Goal: Information Seeking & Learning: Learn about a topic

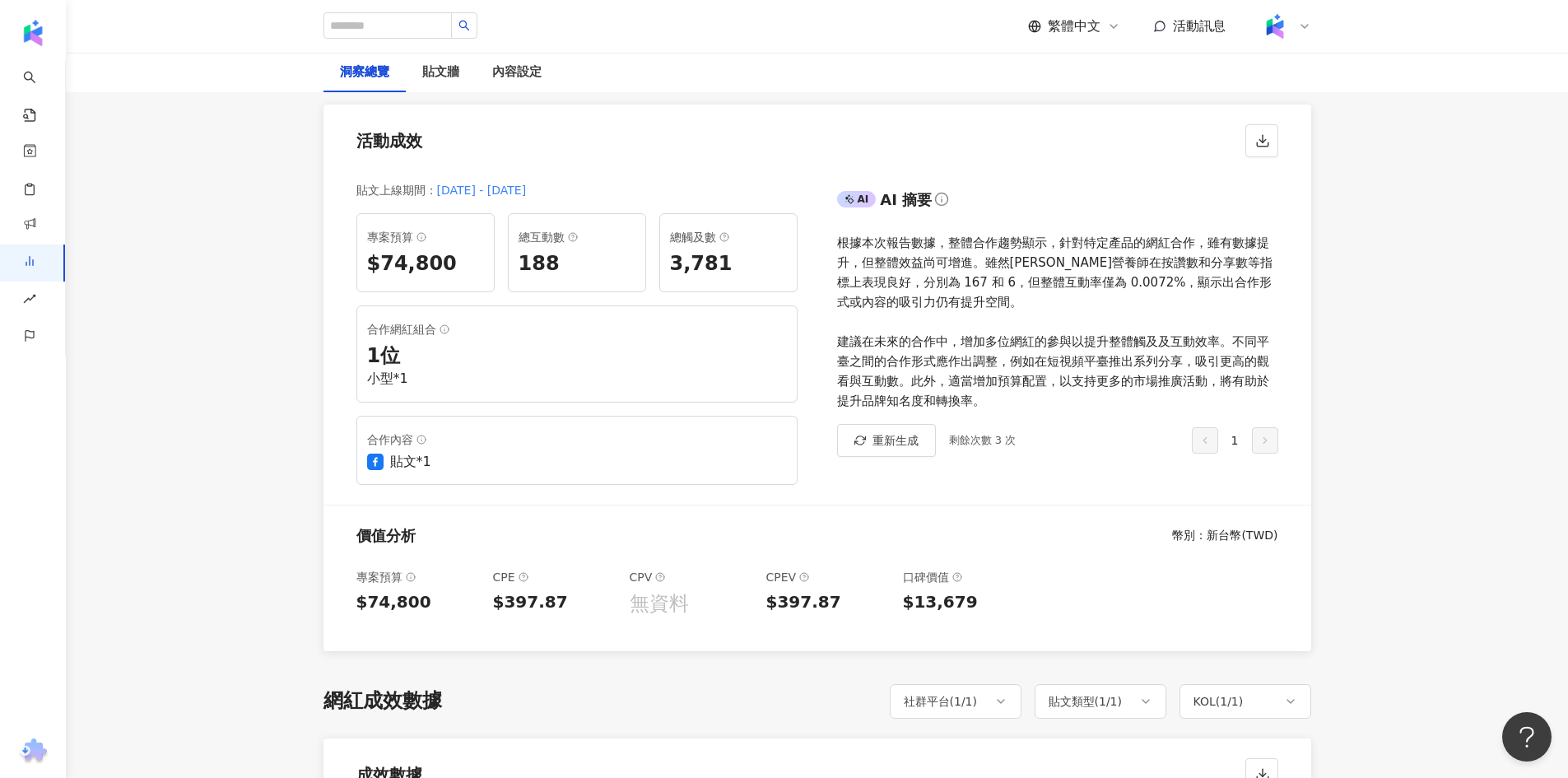
scroll to position [164, 0]
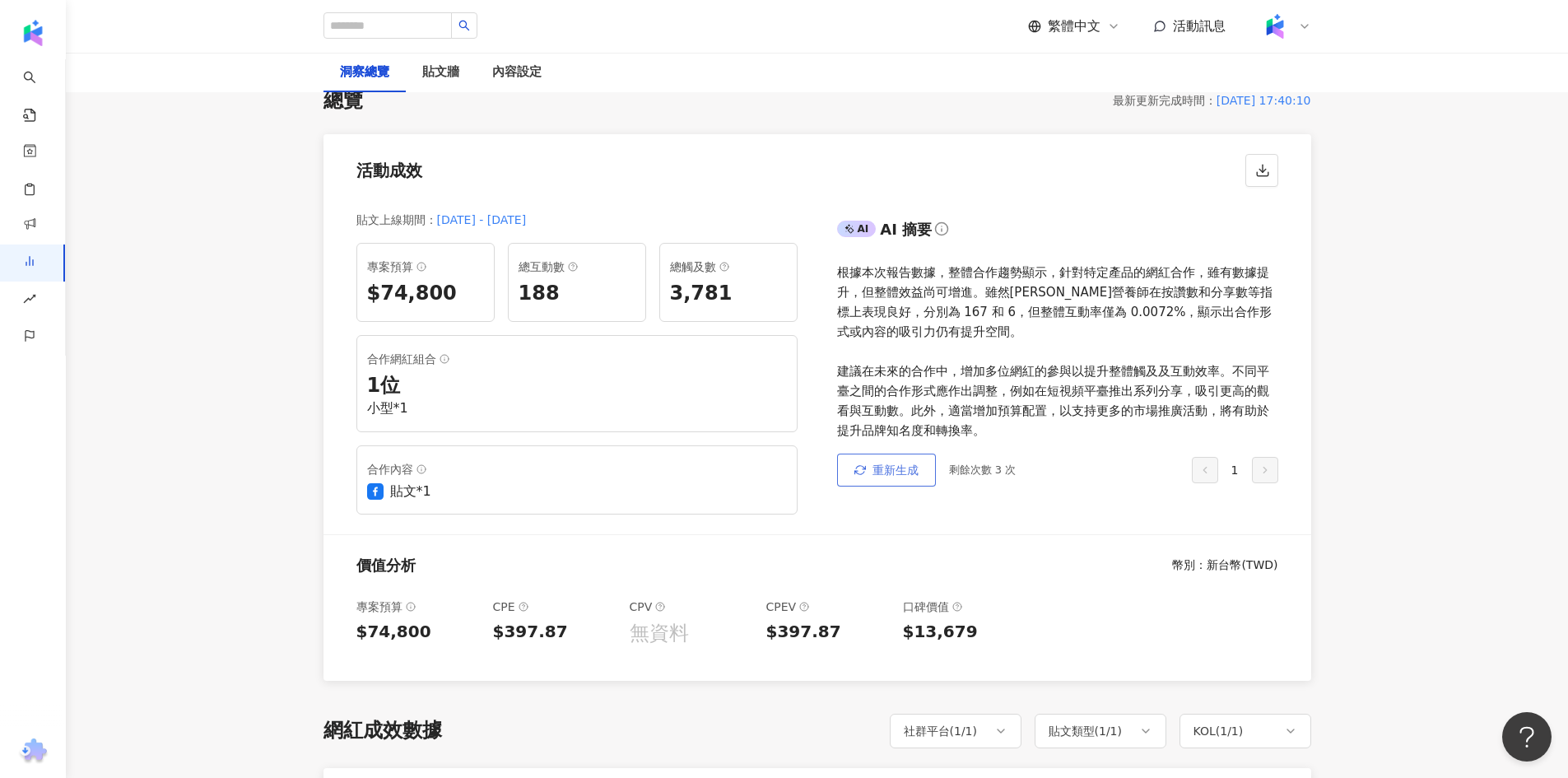
click at [881, 454] on button "重新生成" at bounding box center [886, 470] width 99 height 33
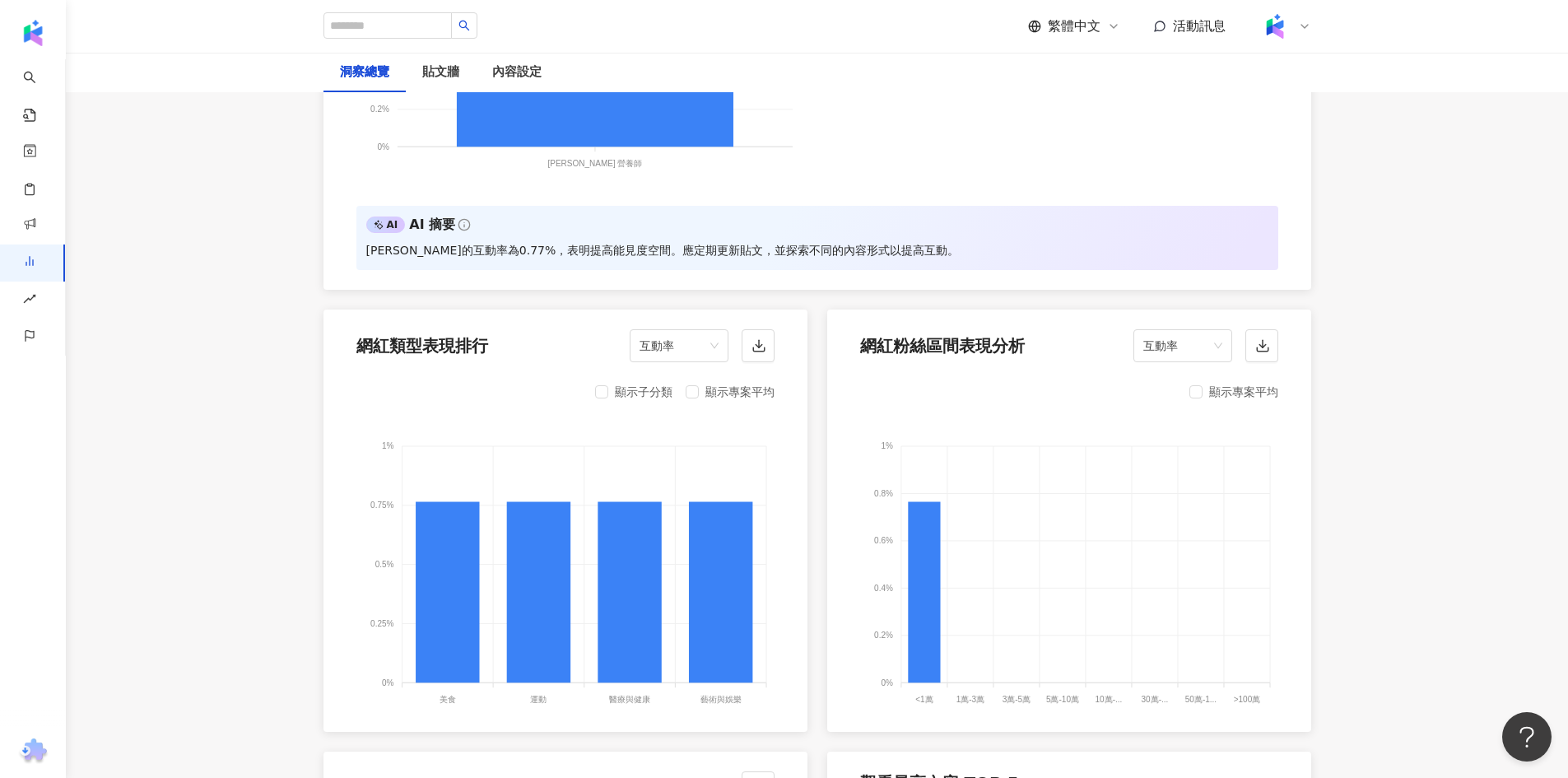
scroll to position [1893, 0]
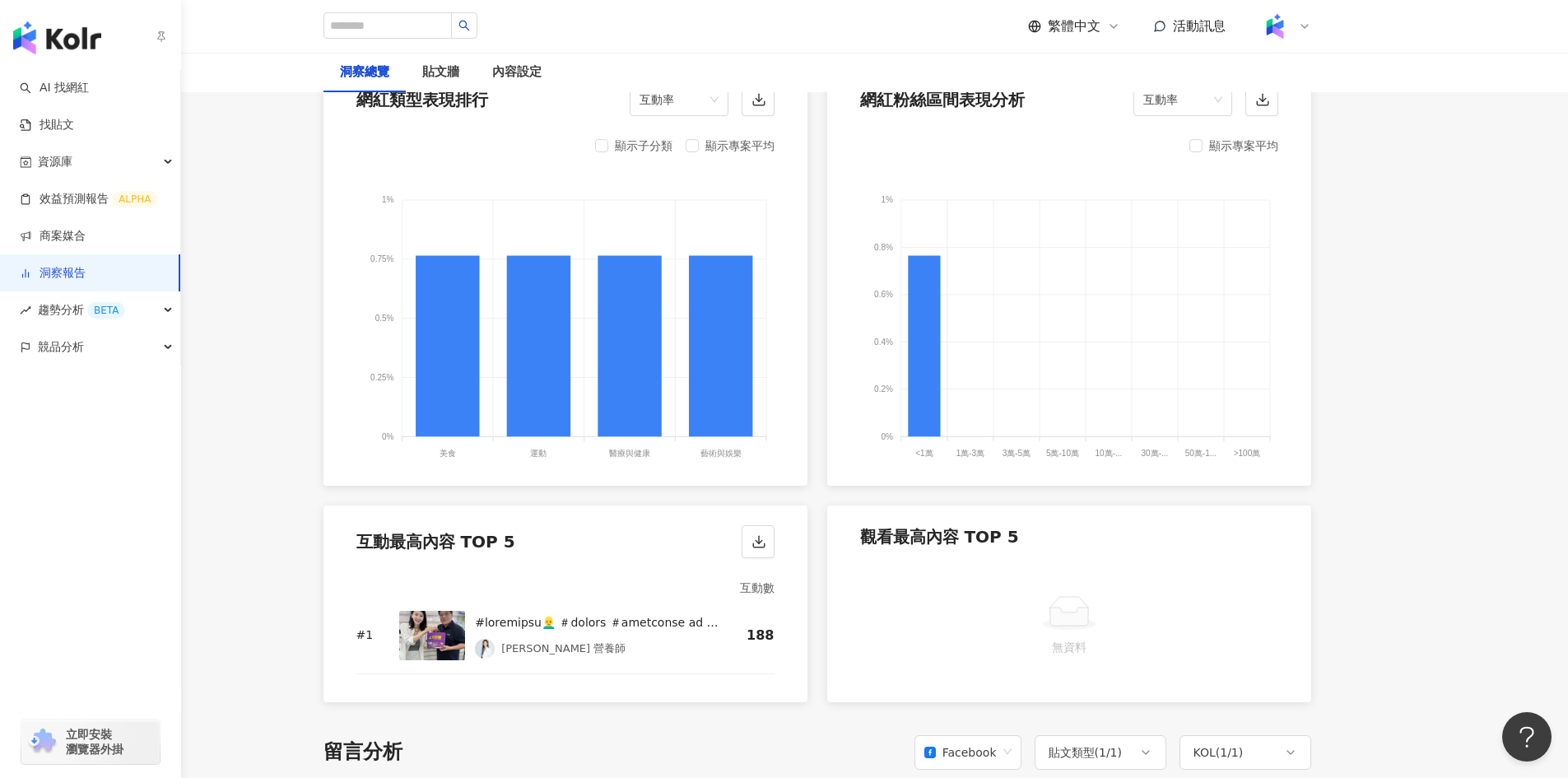
click at [85, 274] on link "洞察報告" at bounding box center [52, 273] width 66 height 17
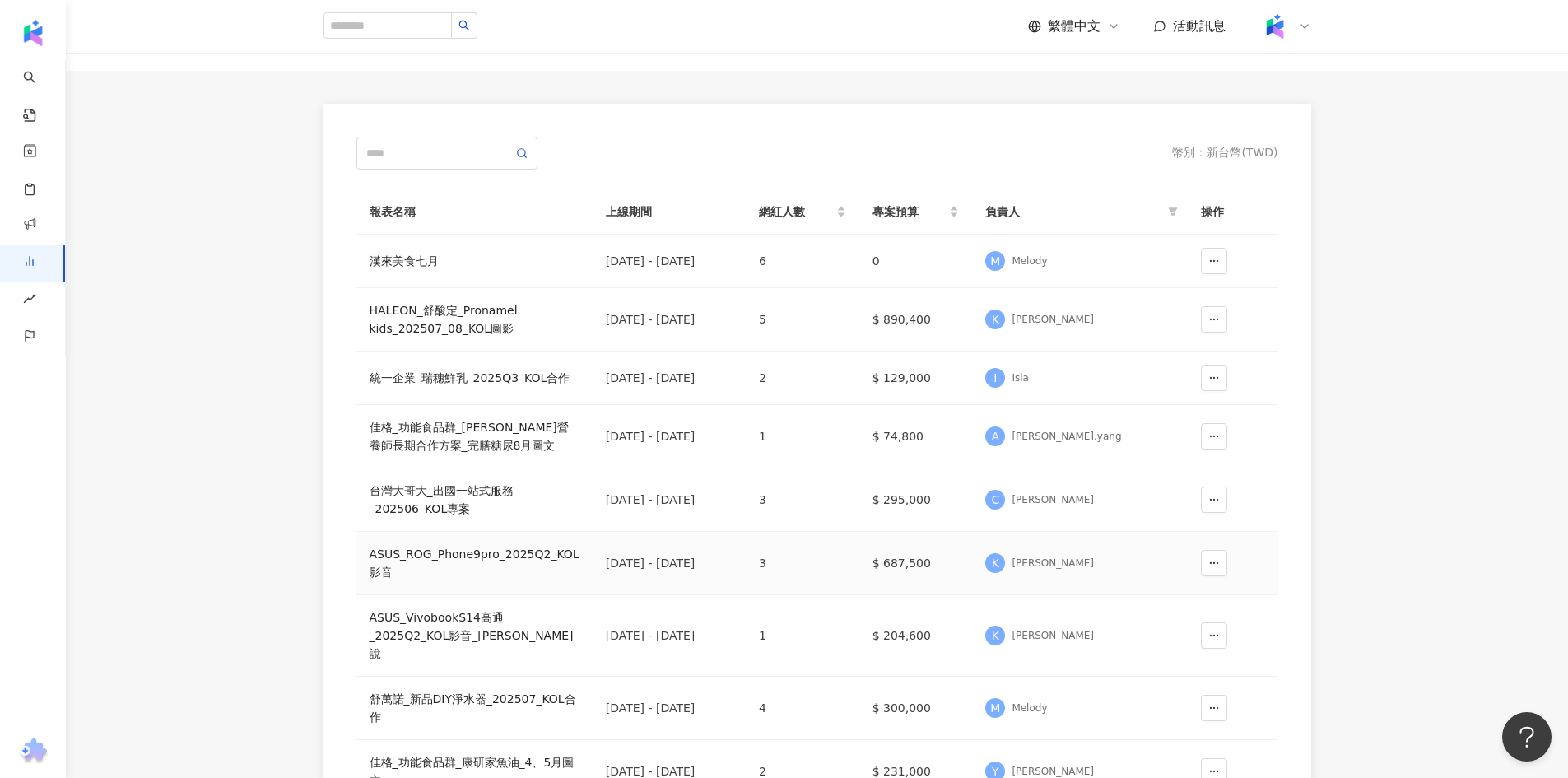
scroll to position [329, 0]
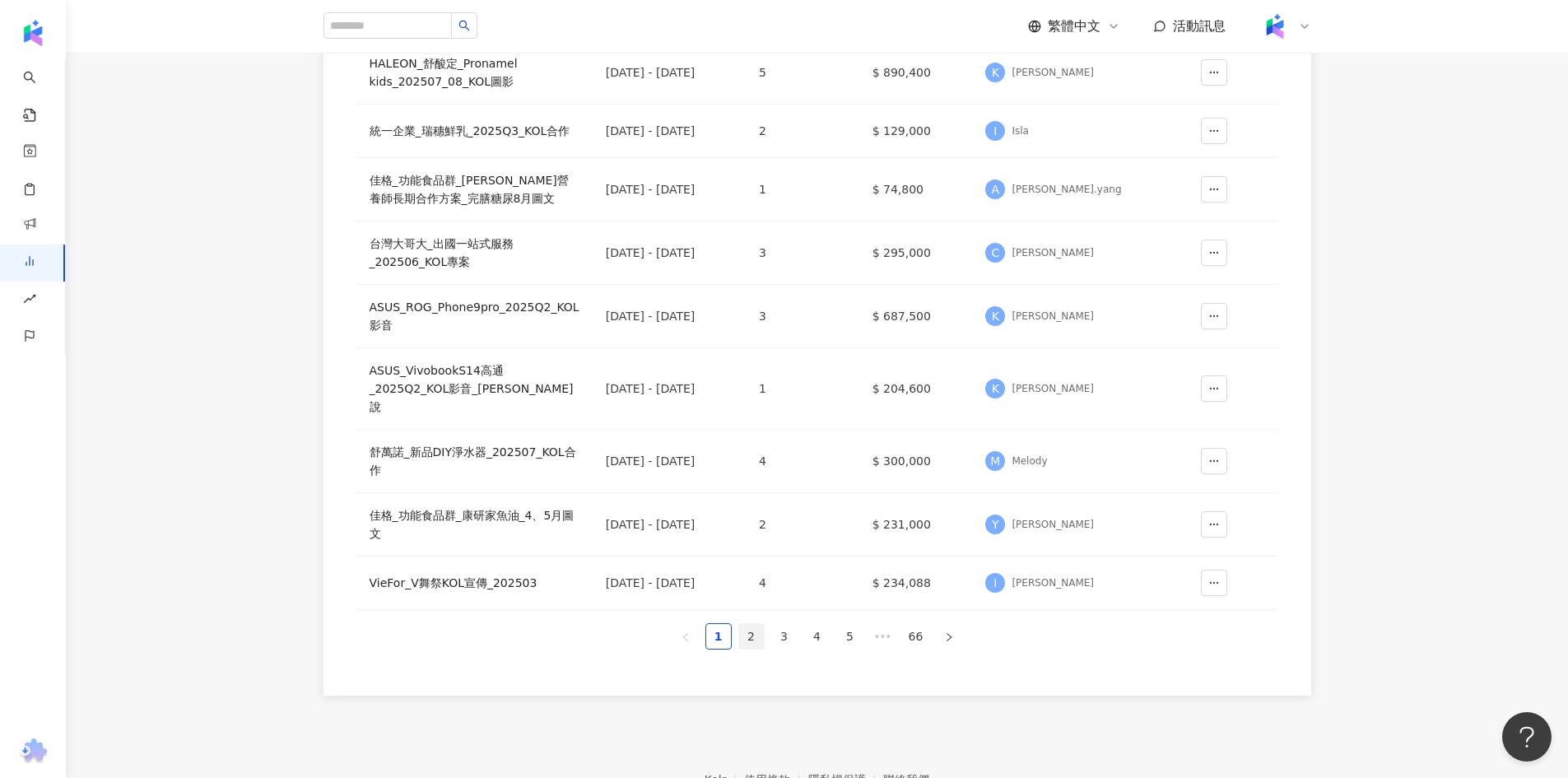
click at [757, 624] on link "2" at bounding box center [751, 637] width 25 height 25
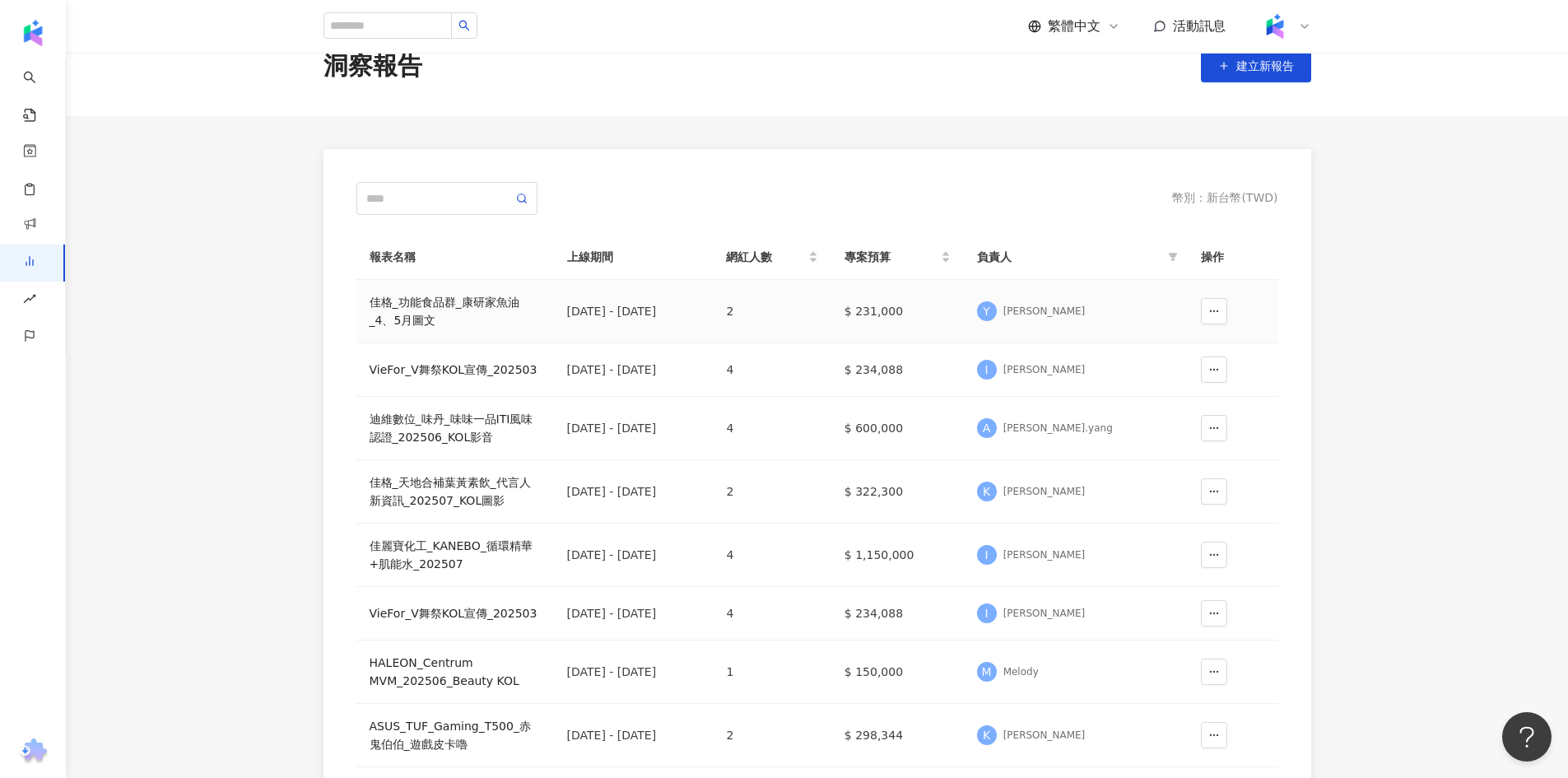
scroll to position [411, 0]
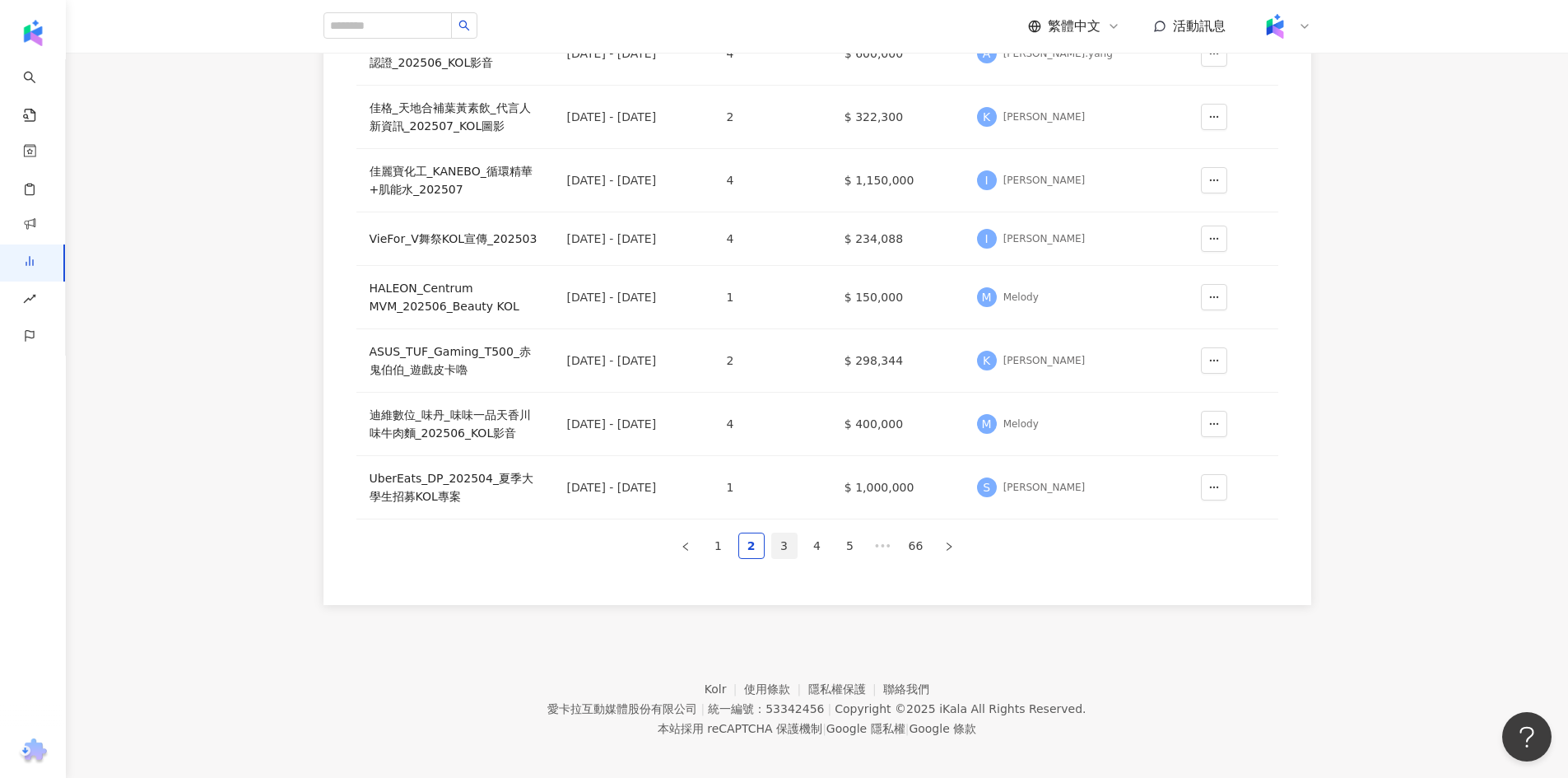
click at [788, 551] on link "3" at bounding box center [784, 546] width 25 height 25
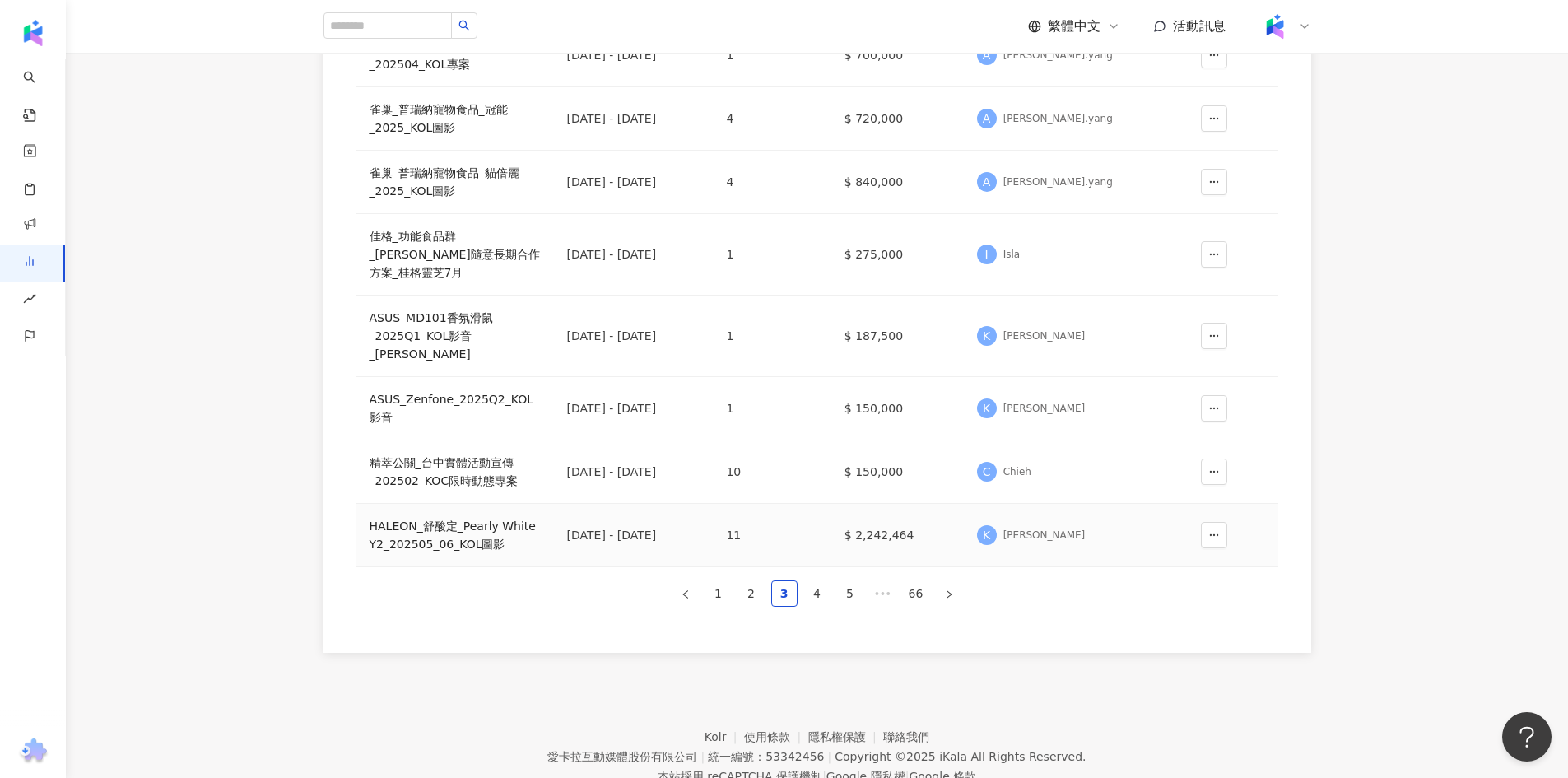
scroll to position [459, 0]
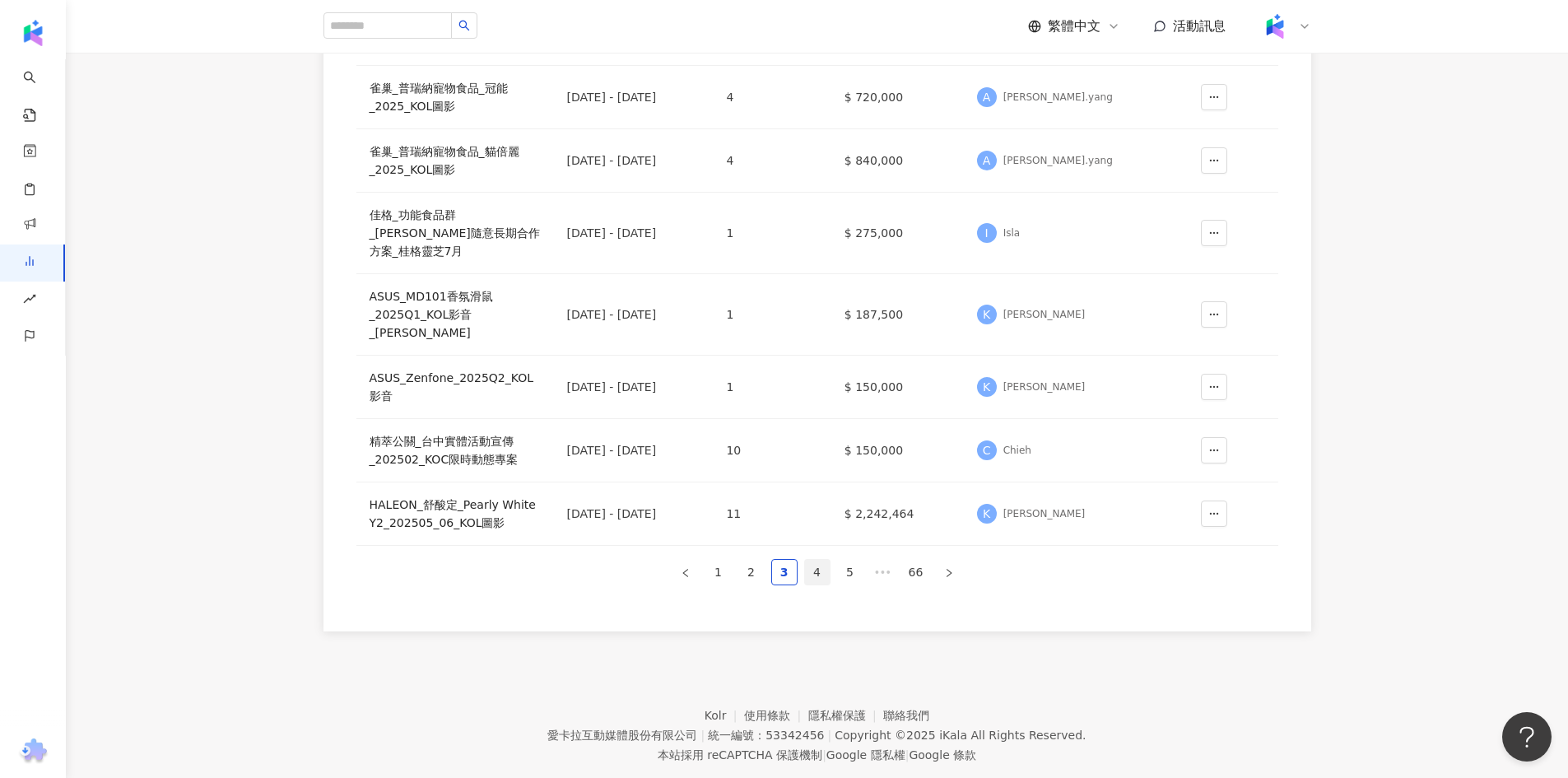
click at [820, 560] on link "4" at bounding box center [817, 572] width 25 height 25
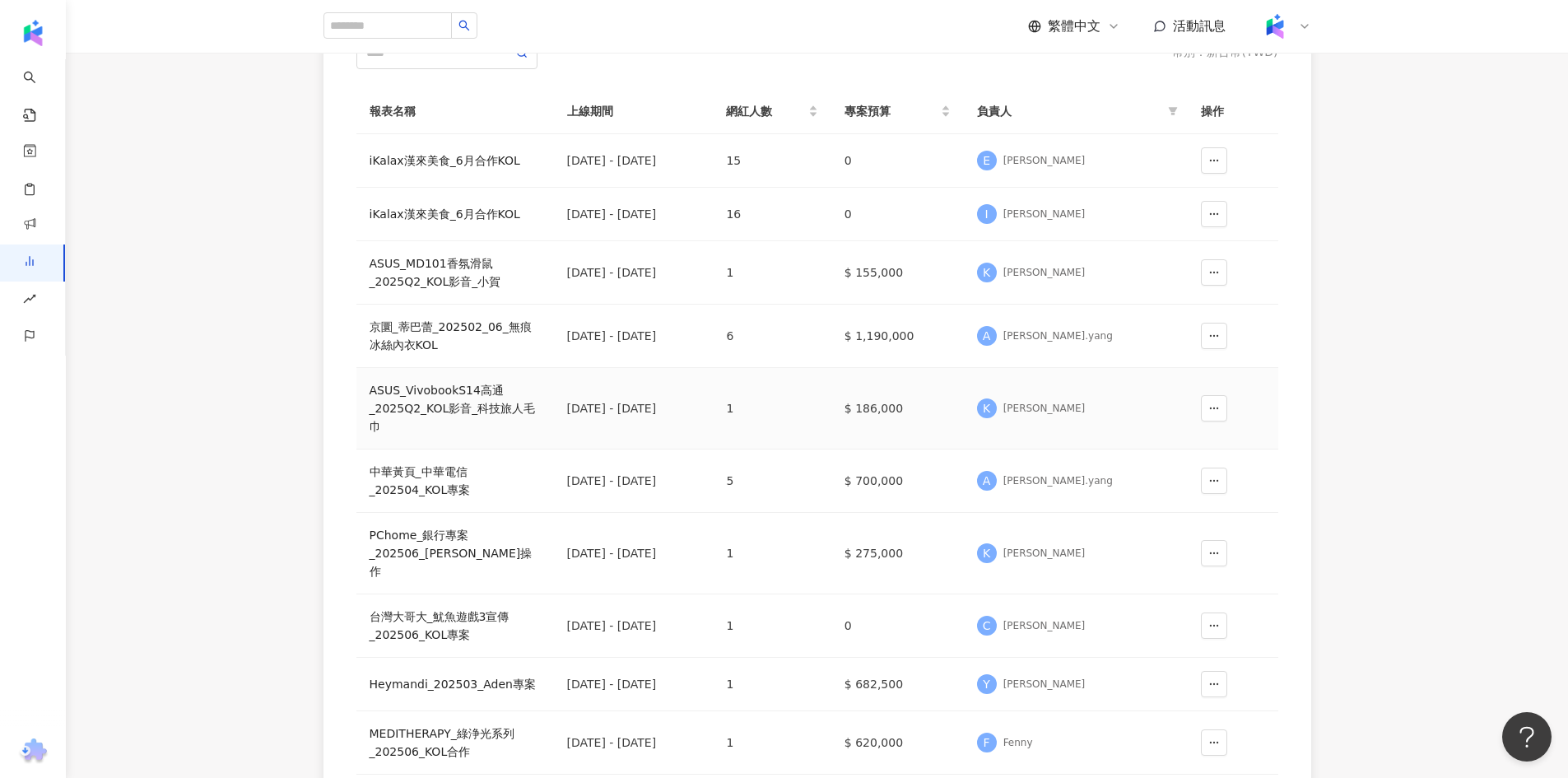
scroll to position [430, 0]
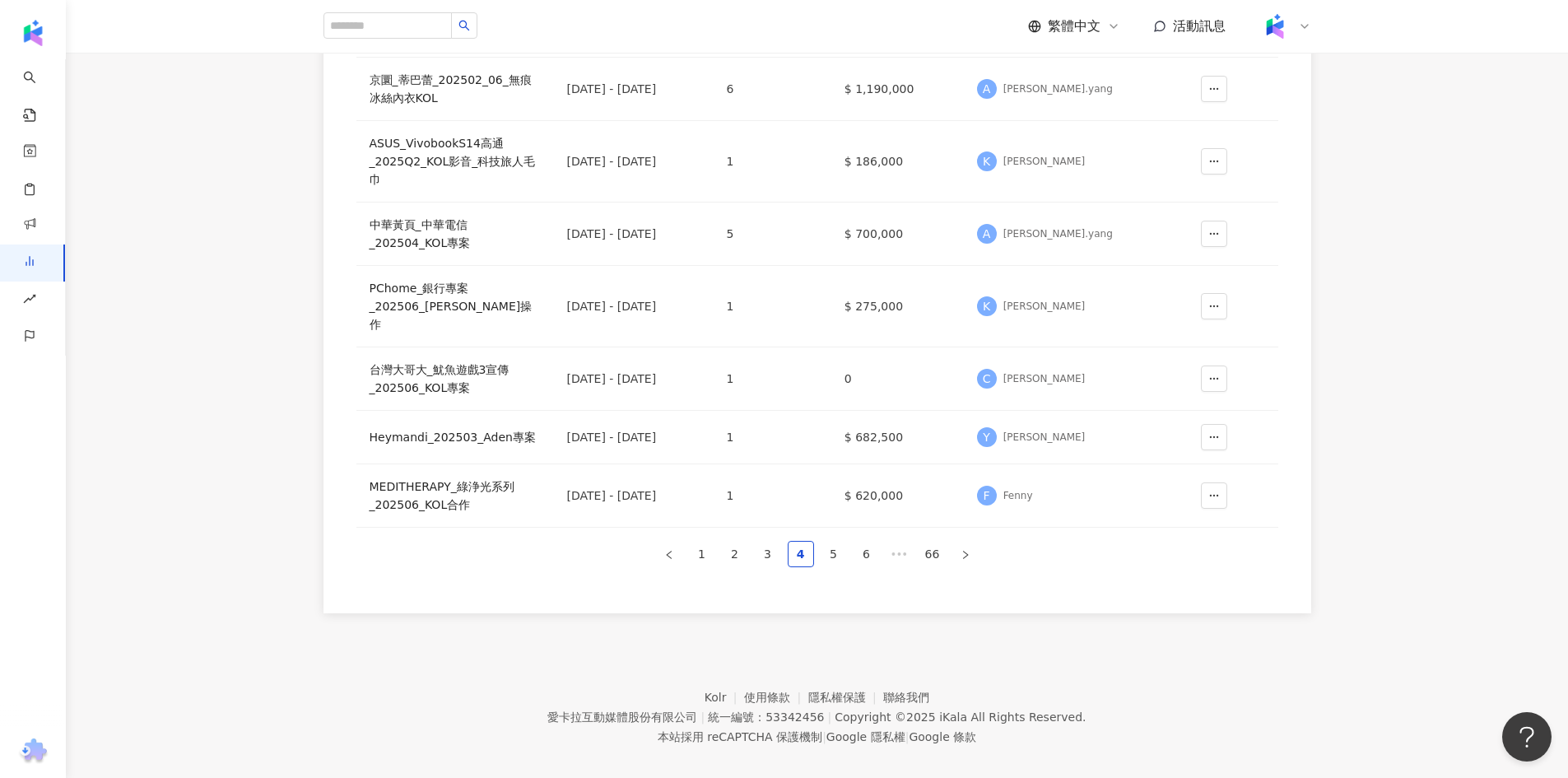
drag, startPoint x: 690, startPoint y: 528, endPoint x: 701, endPoint y: 530, distance: 11.2
click at [691, 542] on link "1" at bounding box center [702, 554] width 25 height 25
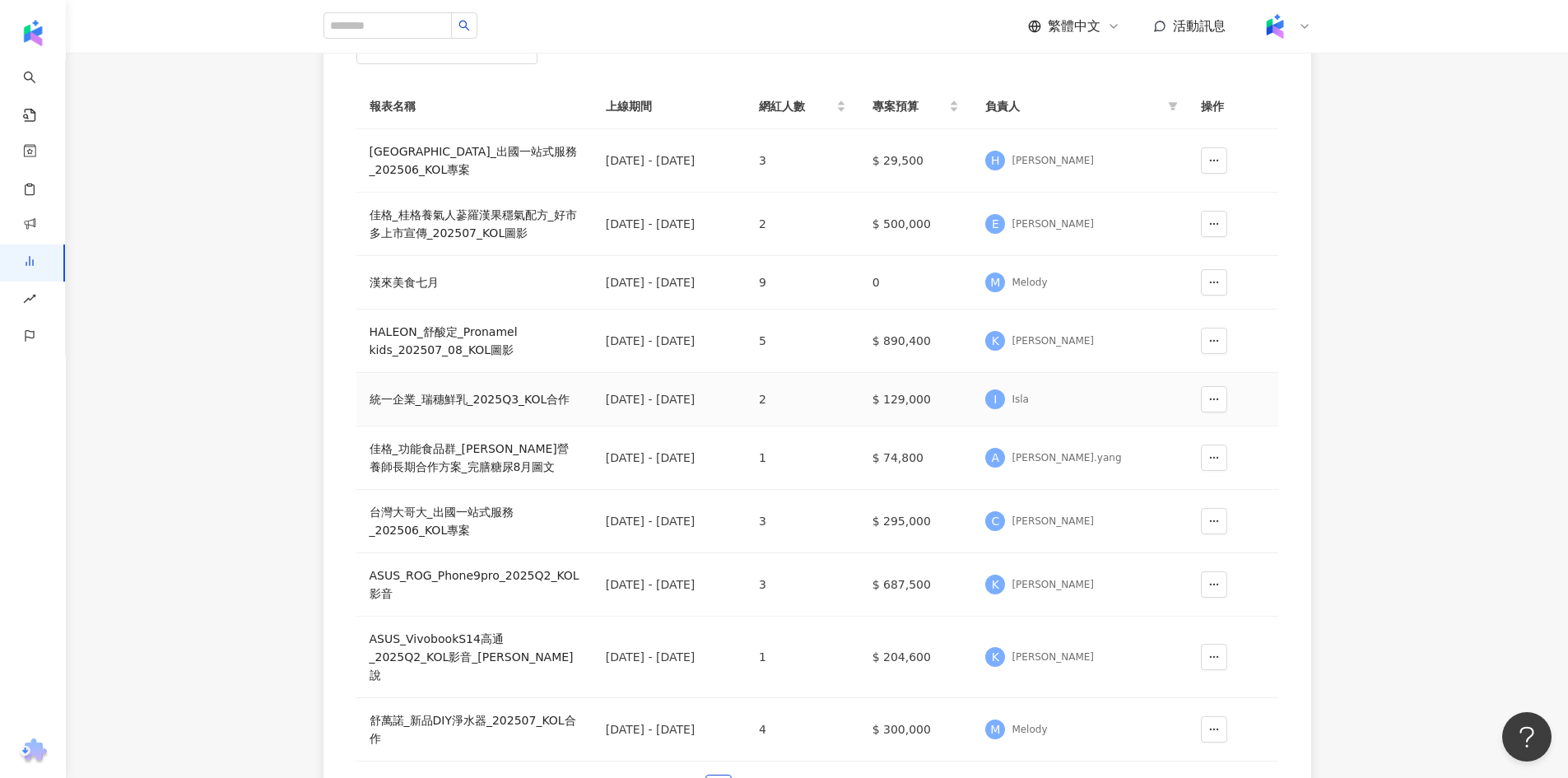
scroll to position [92, 0]
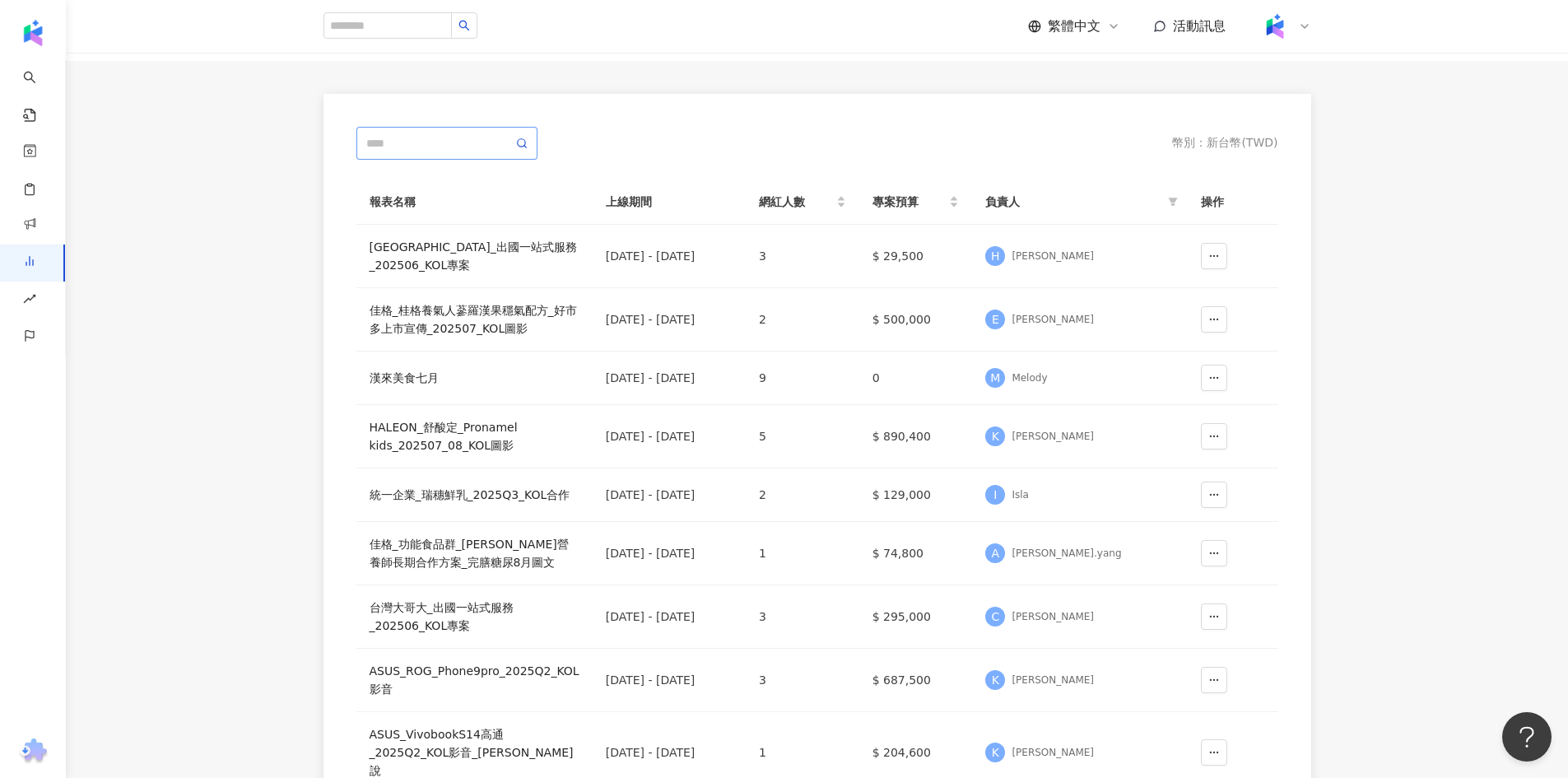
click at [427, 158] on span at bounding box center [447, 143] width 181 height 33
click at [428, 144] on input "text" at bounding box center [439, 143] width 147 height 18
type input "**"
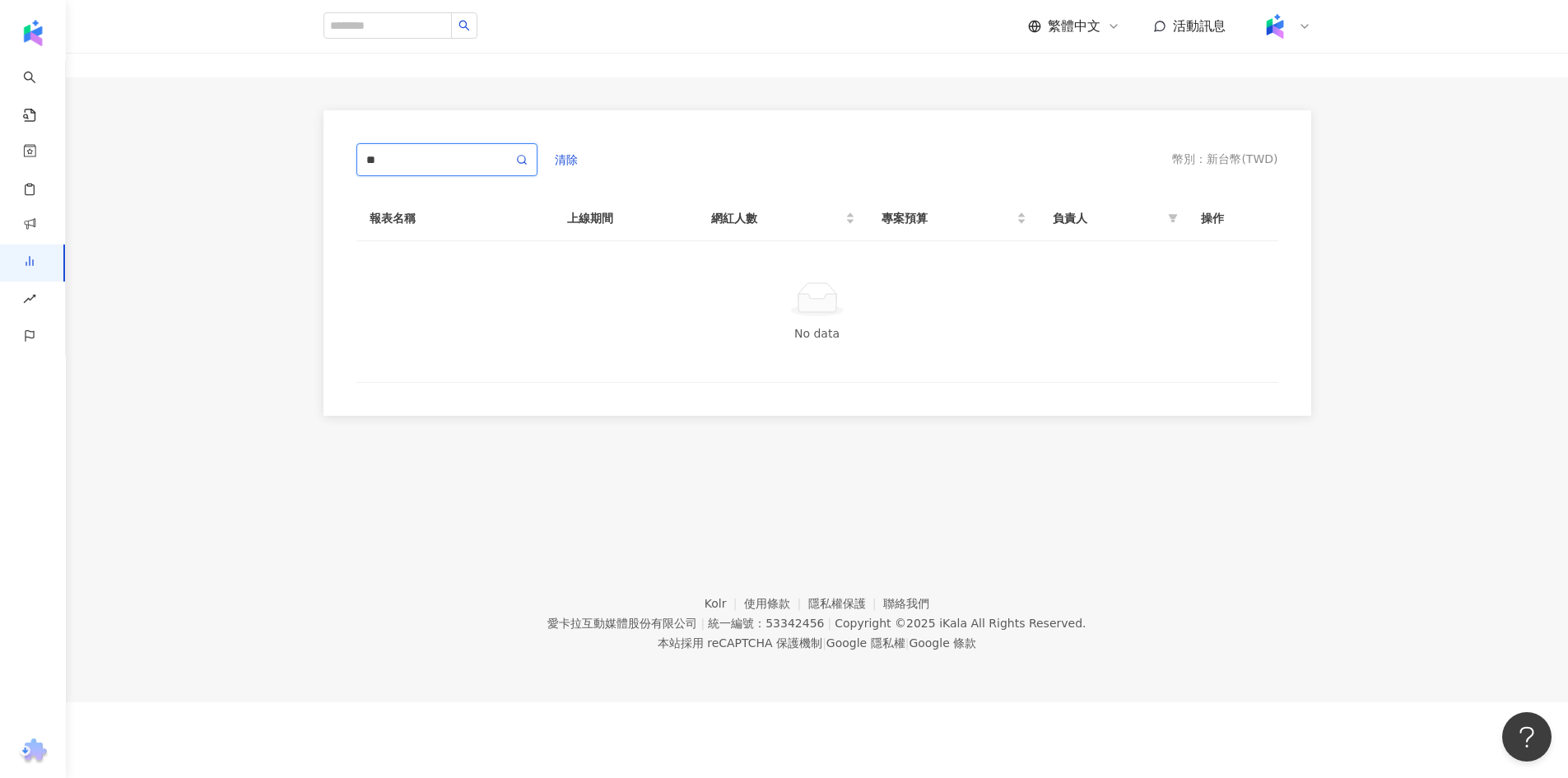
scroll to position [75, 0]
click at [384, 158] on input "**" at bounding box center [439, 160] width 147 height 18
click at [382, 158] on input "**" at bounding box center [439, 160] width 147 height 18
type input "**"
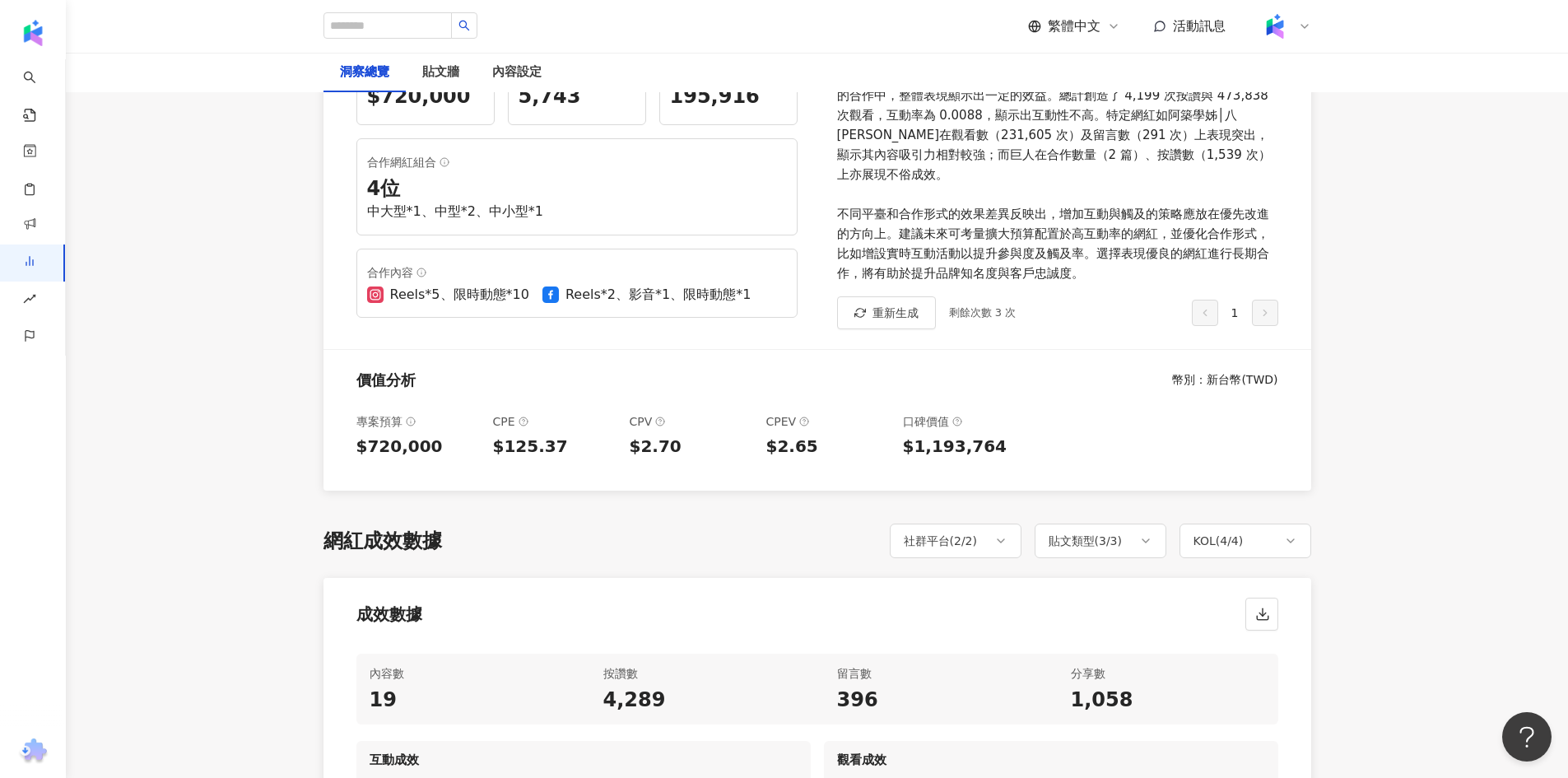
scroll to position [329, 0]
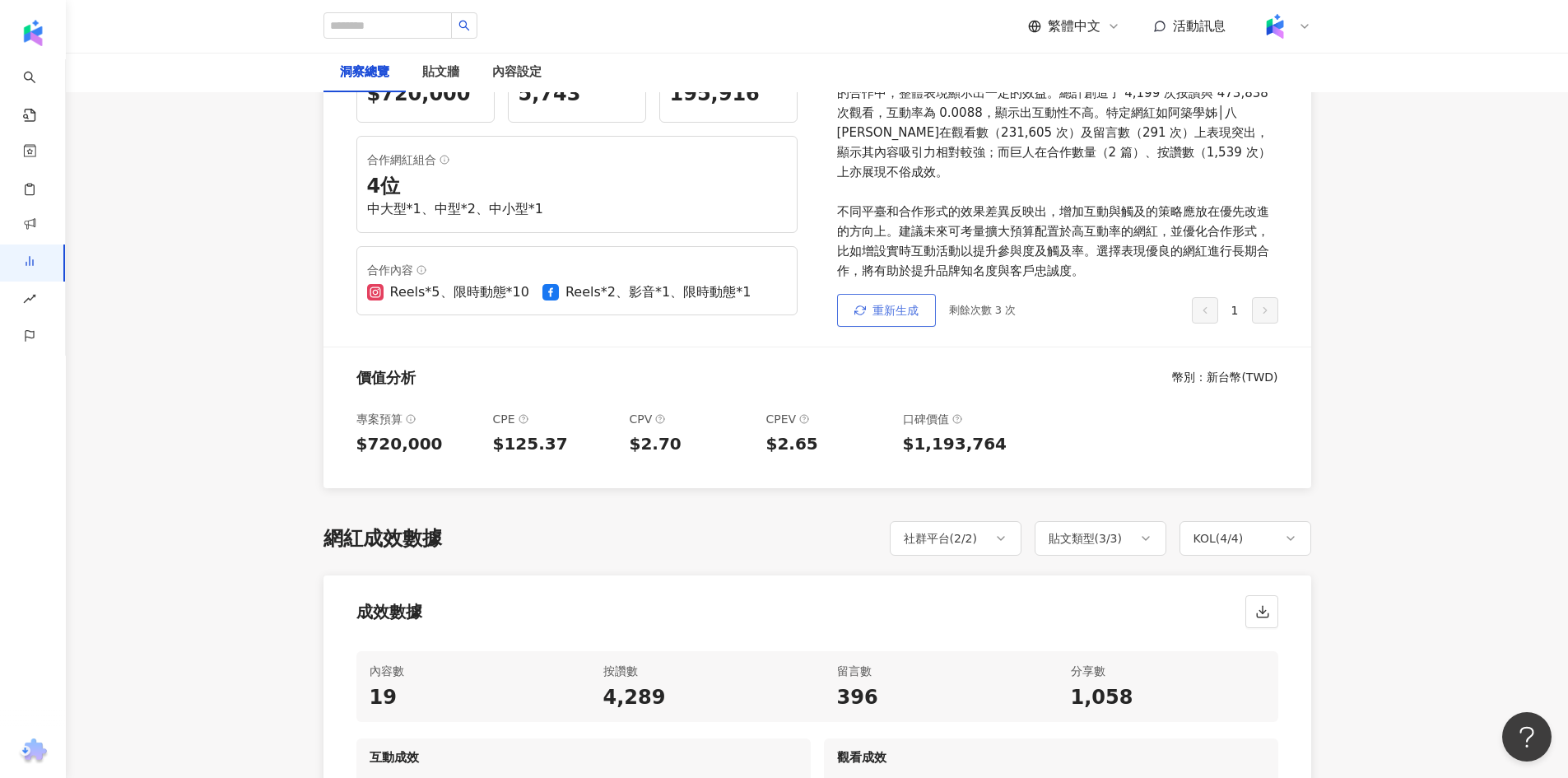
click at [865, 294] on button "重新生成" at bounding box center [886, 310] width 99 height 33
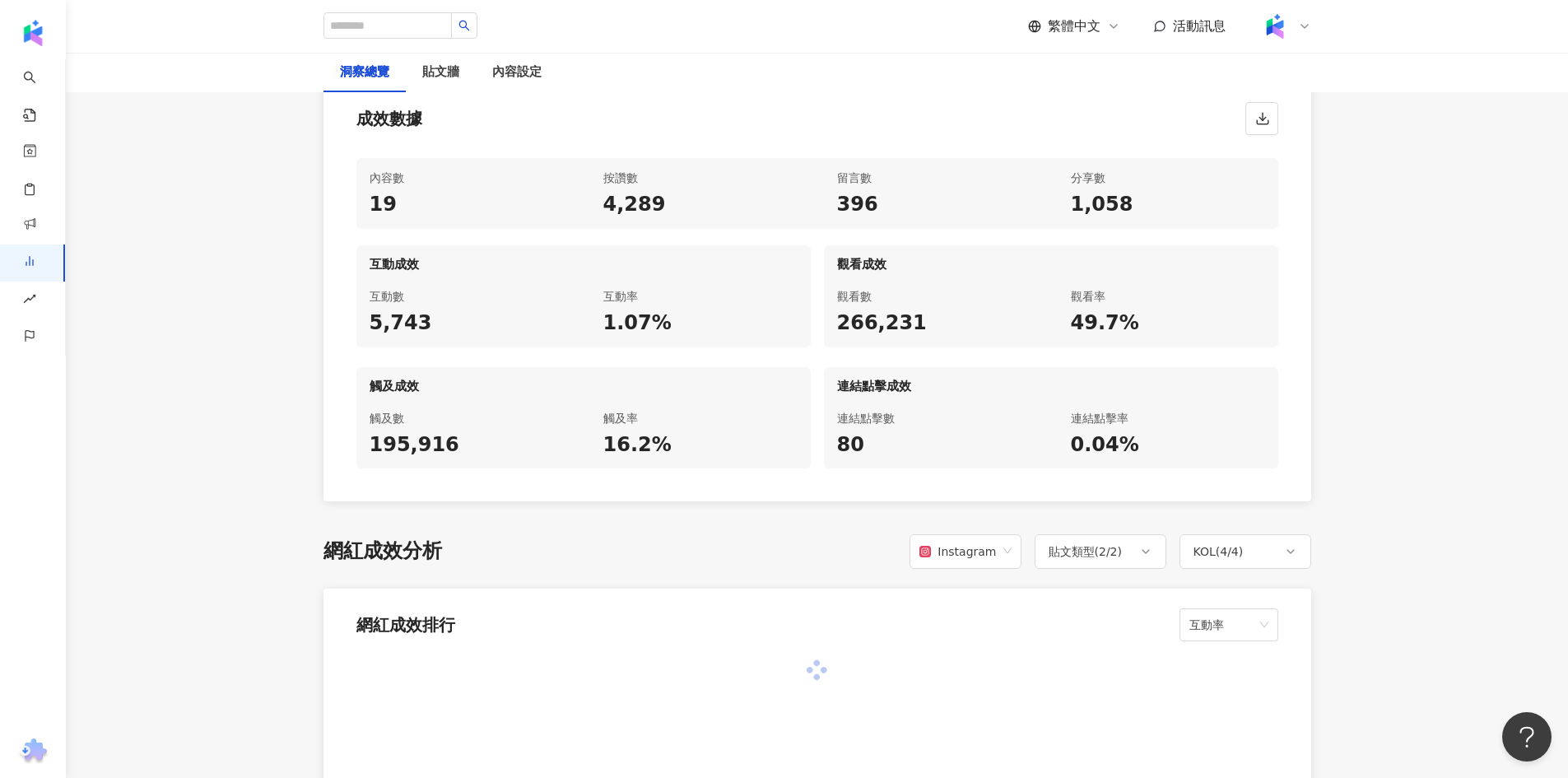
scroll to position [823, 0]
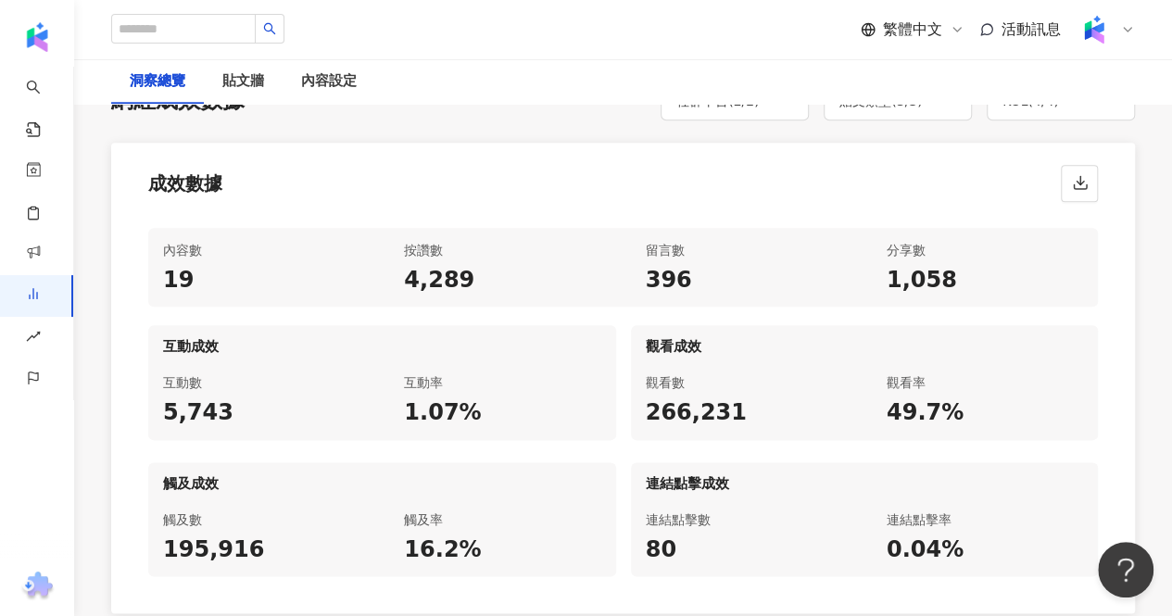
scroll to position [927, 0]
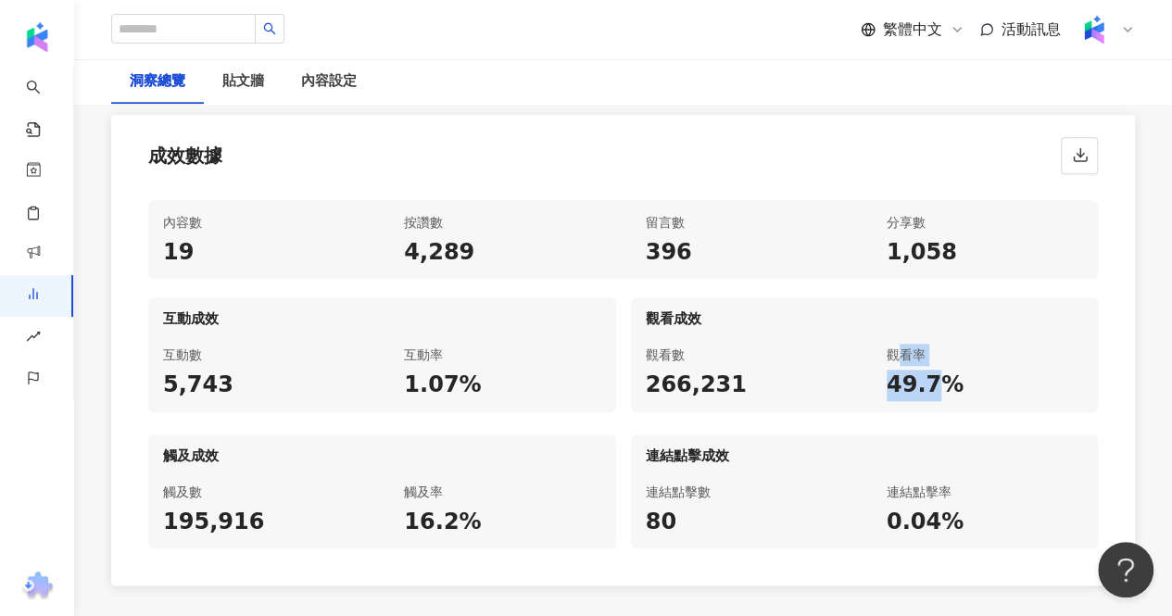
drag, startPoint x: 903, startPoint y: 346, endPoint x: 944, endPoint y: 357, distance: 42.3
click at [944, 357] on div "觀看率 49.7%" at bounding box center [985, 373] width 226 height 80
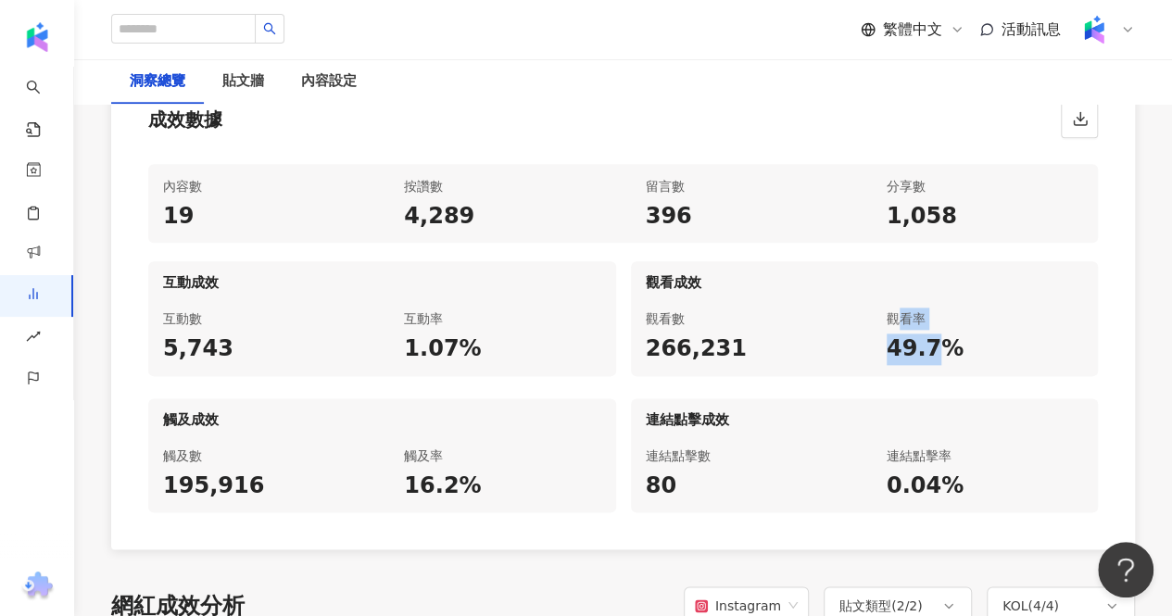
scroll to position [1020, 0]
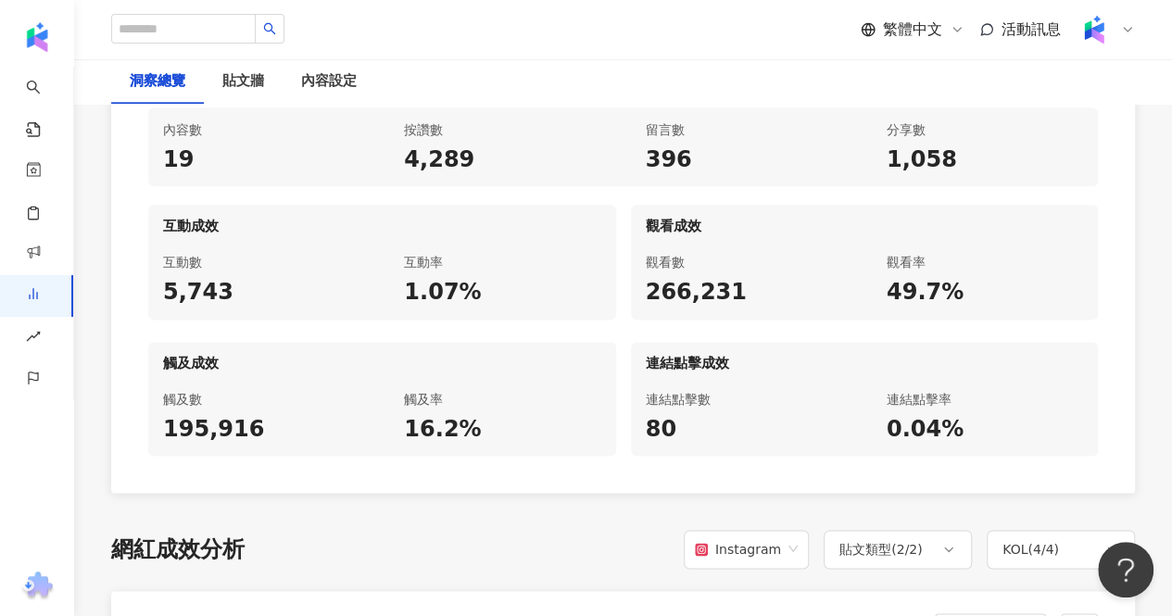
click at [906, 388] on div "連結點擊率" at bounding box center [985, 399] width 196 height 22
drag, startPoint x: 906, startPoint y: 366, endPoint x: 932, endPoint y: 374, distance: 27.0
click at [932, 388] on div "連結點擊率" at bounding box center [985, 399] width 196 height 22
drag, startPoint x: 933, startPoint y: 282, endPoint x: 919, endPoint y: 276, distance: 15.0
click at [933, 281] on div "49.7%" at bounding box center [985, 293] width 196 height 32
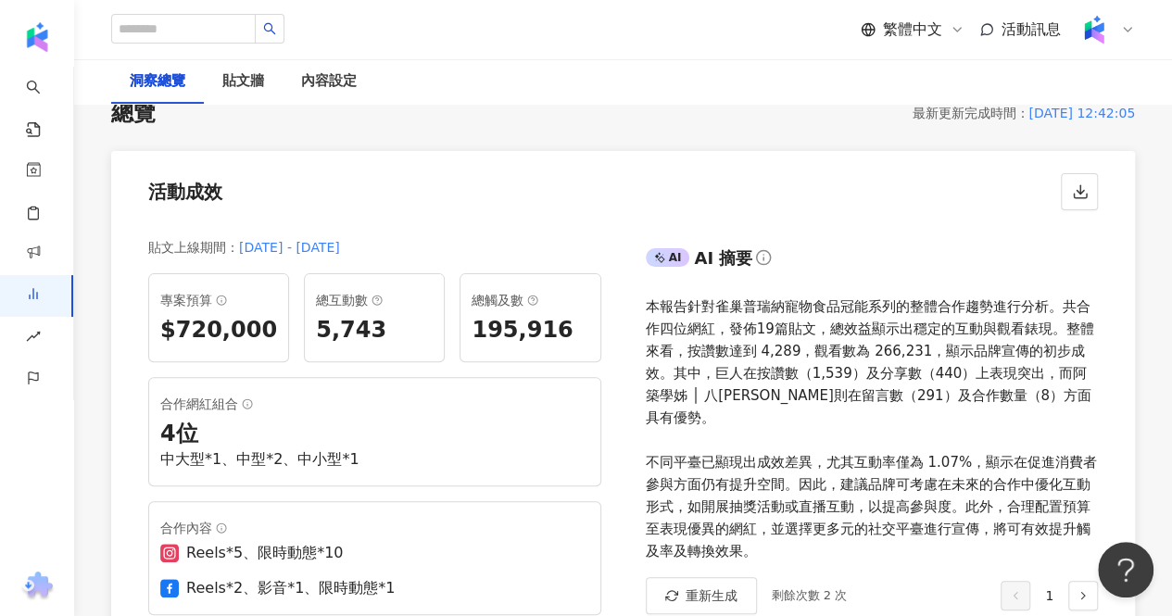
scroll to position [0, 0]
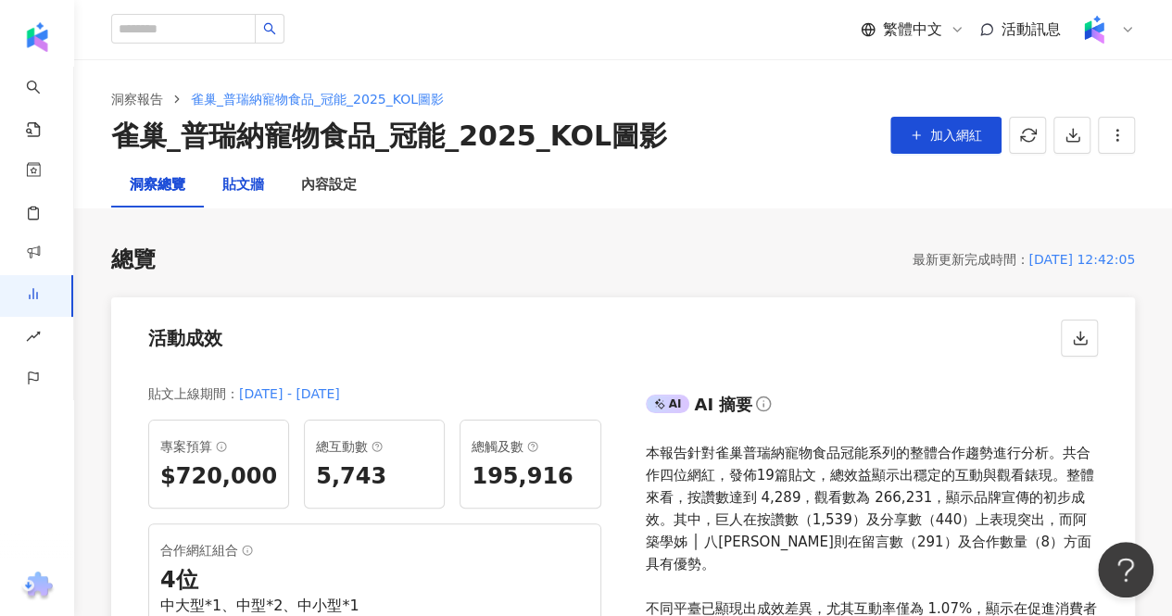
click at [261, 179] on div "貼文牆" at bounding box center [243, 185] width 42 height 22
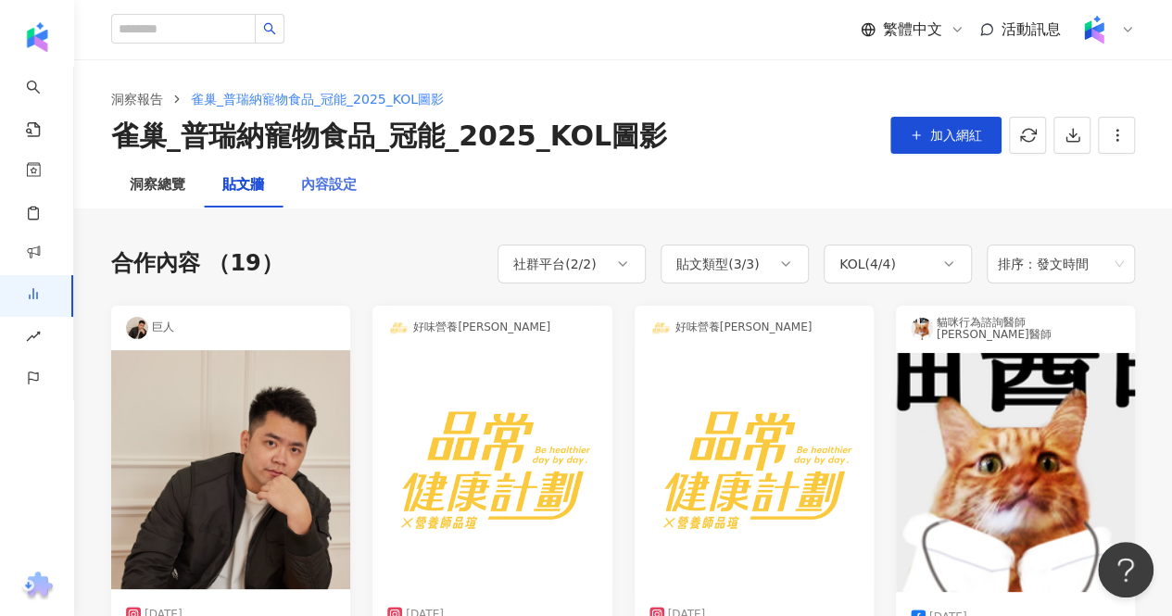
click at [360, 177] on div "內容設定" at bounding box center [329, 185] width 93 height 44
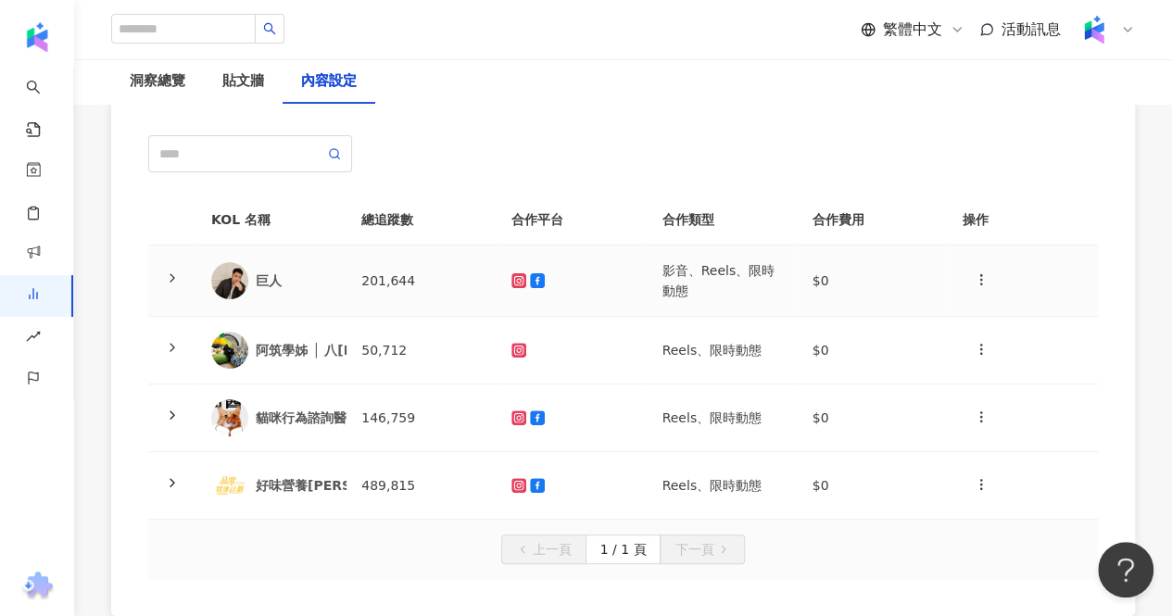
scroll to position [185, 0]
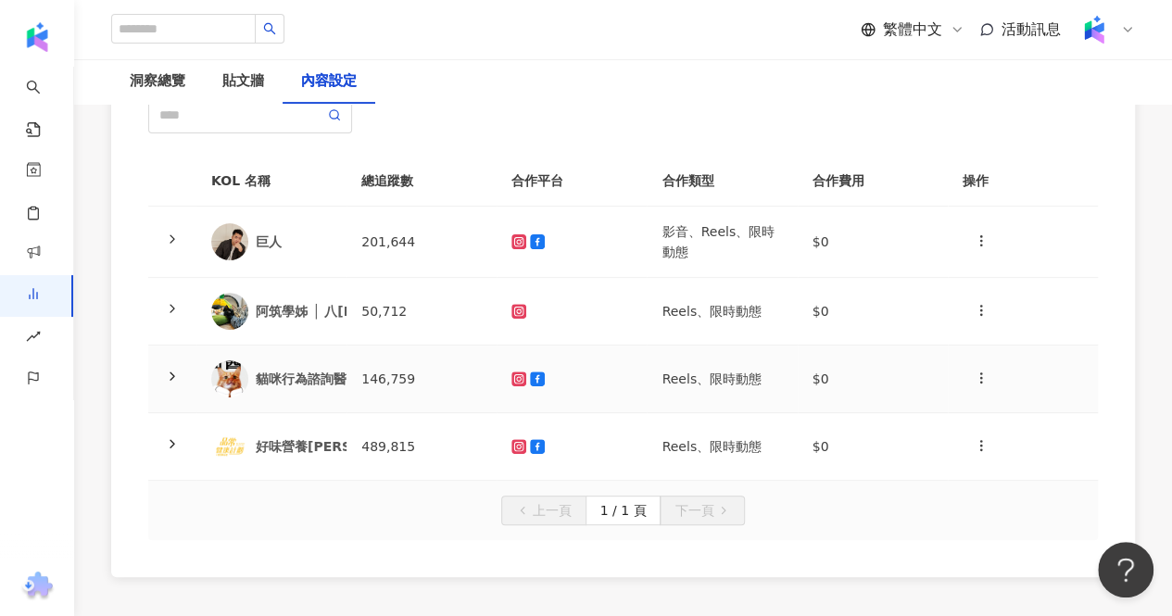
click at [314, 366] on div "貓咪行為諮詢醫師 [PERSON_NAME]醫師" at bounding box center [271, 379] width 120 height 37
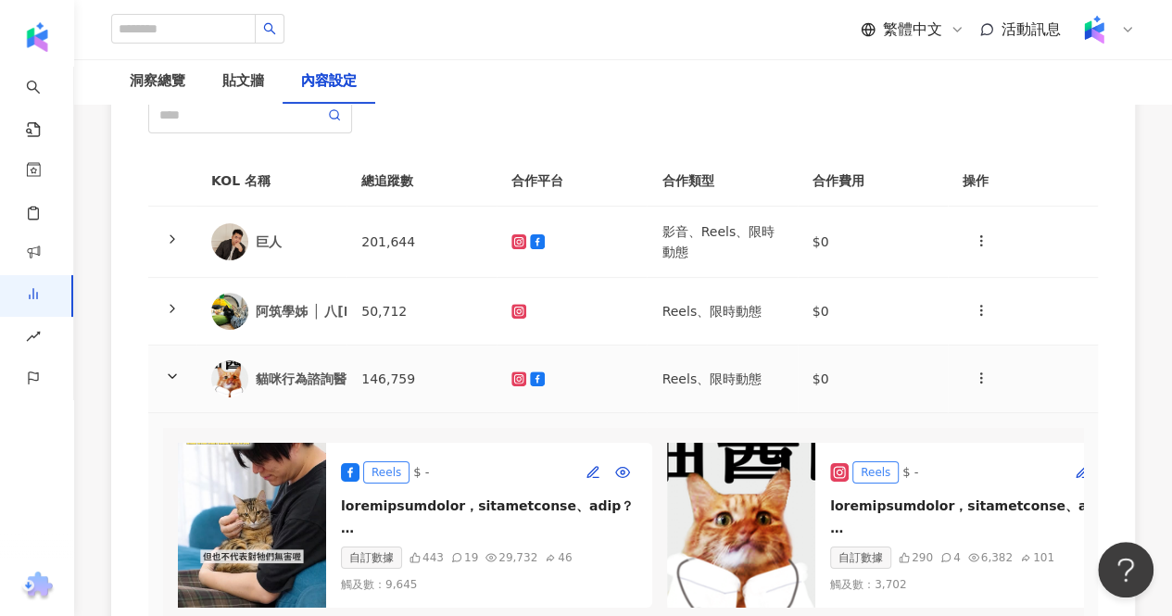
click at [316, 374] on div "貓咪行為諮詢醫師 [PERSON_NAME]醫師" at bounding box center [383, 379] width 255 height 19
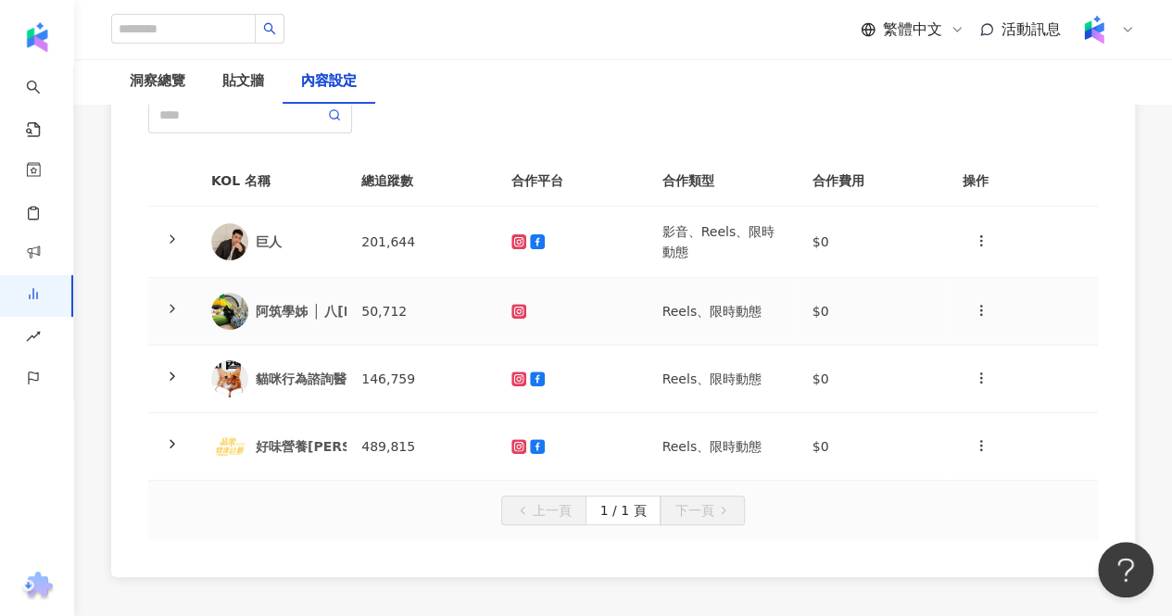
click at [313, 308] on div "阿筑學姊 │ 八[PERSON_NAME]" at bounding box center [357, 311] width 202 height 19
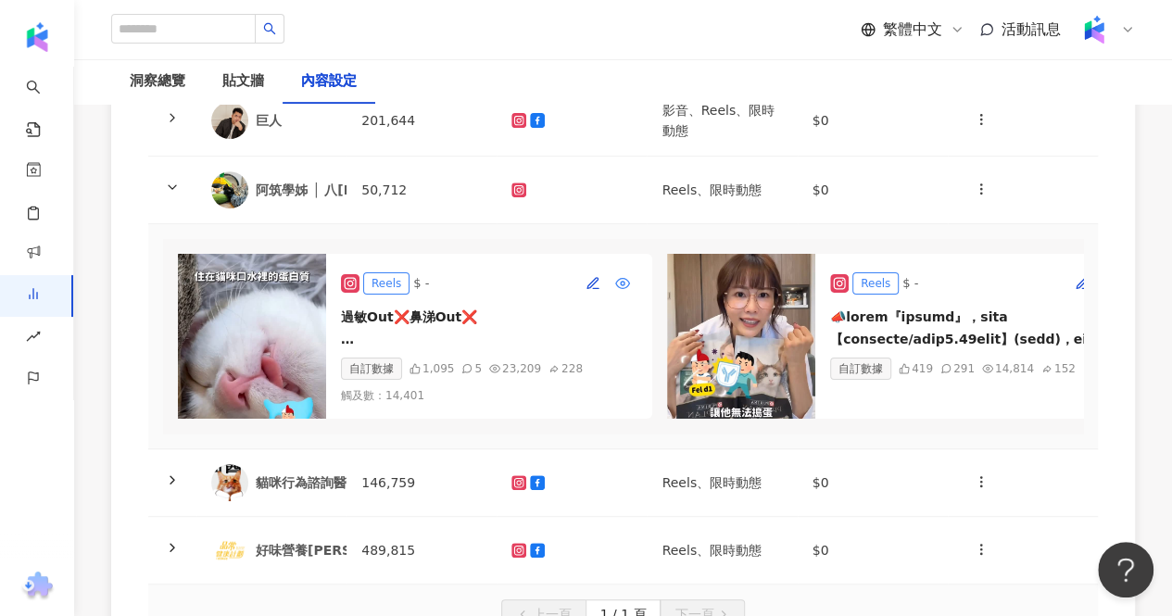
scroll to position [278, 0]
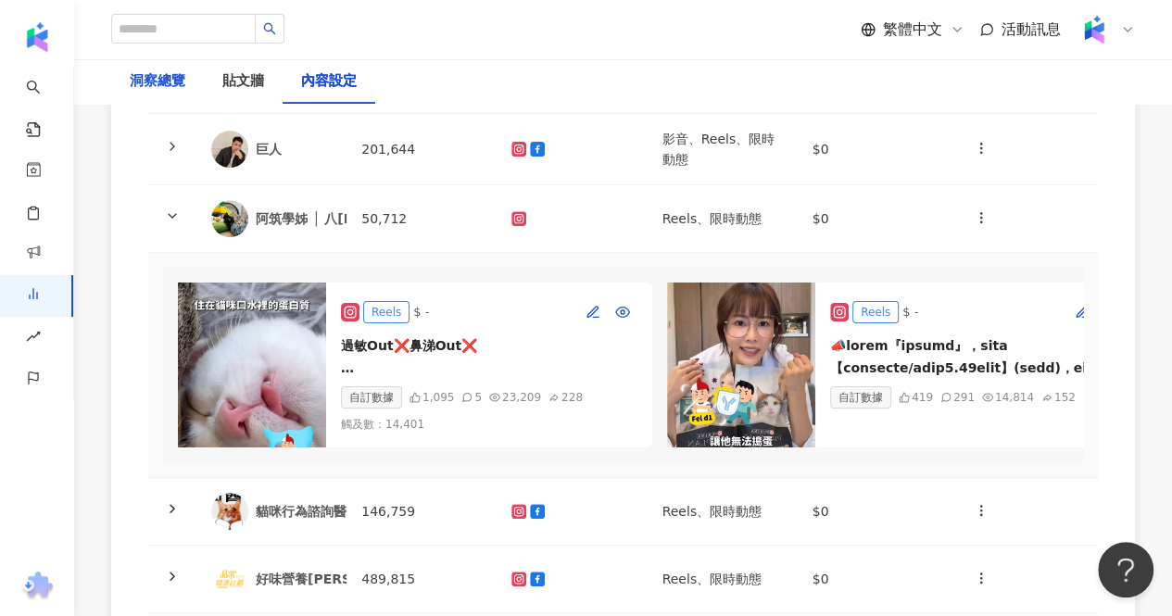
click at [145, 86] on div "洞察總覽" at bounding box center [158, 81] width 56 height 22
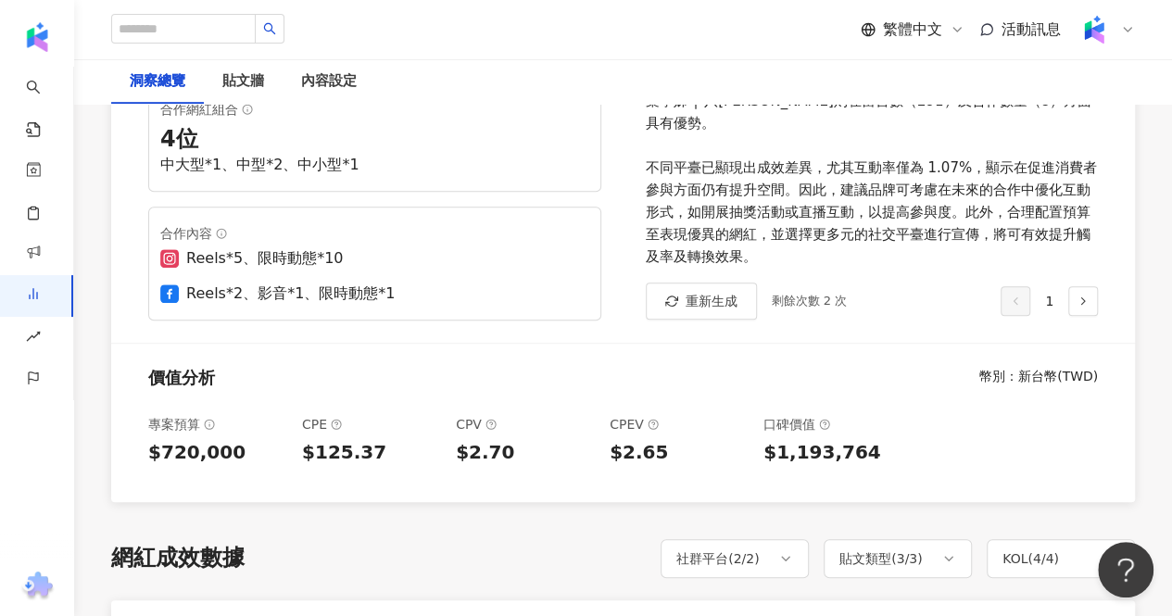
scroll to position [278, 0]
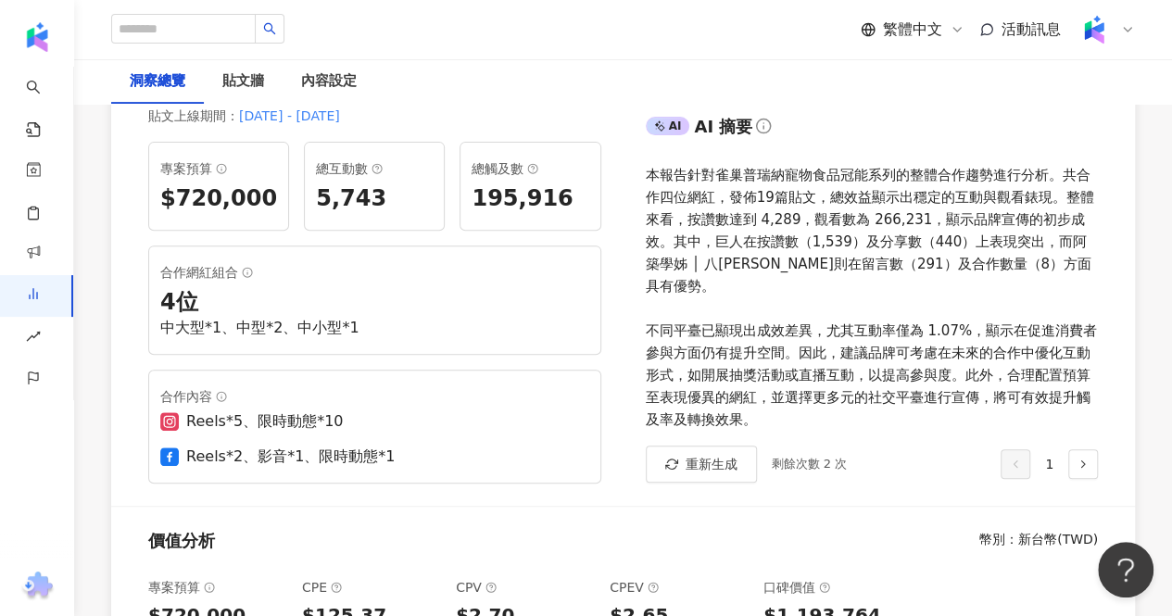
click at [395, 447] on div "Reels*2、影音*1、限時動態*1" at bounding box center [290, 457] width 209 height 20
drag, startPoint x: 481, startPoint y: 427, endPoint x: 450, endPoint y: 427, distance: 31.5
click at [395, 447] on div "Reels*2、影音*1、限時動態*1" at bounding box center [290, 457] width 209 height 20
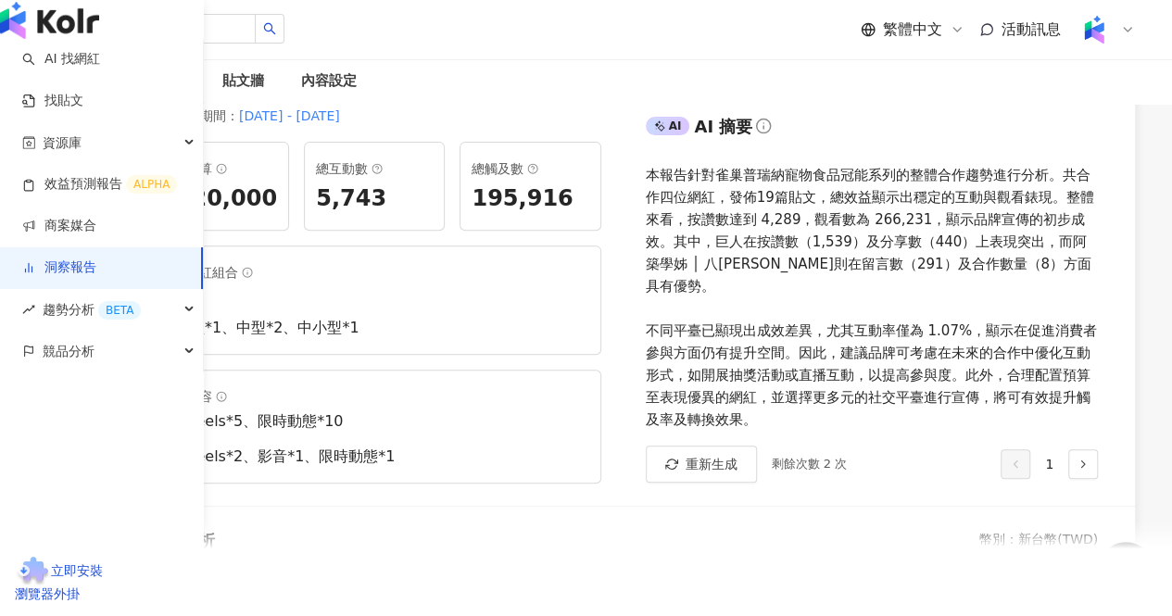
click at [50, 277] on link "洞察報告" at bounding box center [59, 268] width 74 height 19
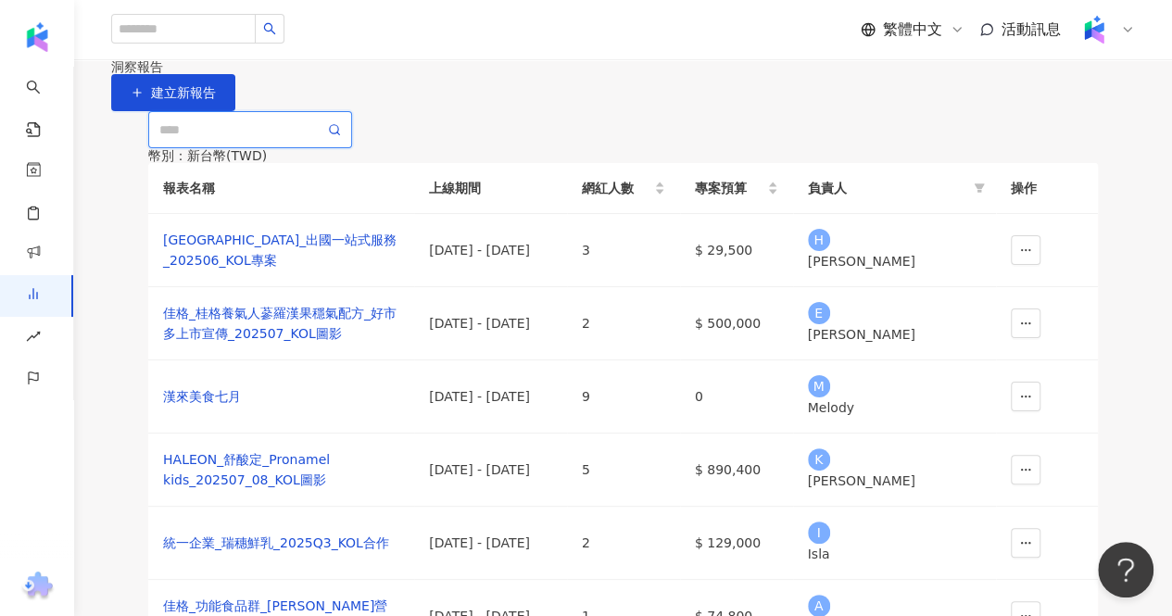
click at [322, 140] on input "text" at bounding box center [241, 130] width 165 height 20
click at [223, 140] on input "text" at bounding box center [241, 130] width 165 height 20
click at [187, 140] on input "text" at bounding box center [241, 130] width 165 height 20
type input "*"
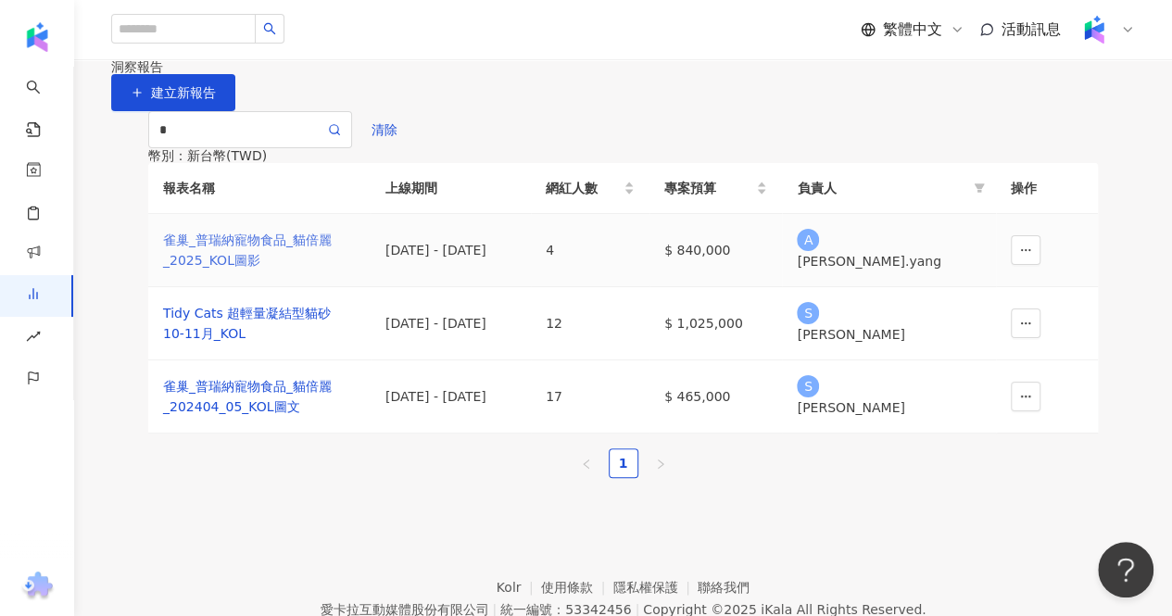
click at [319, 271] on div "雀巢_普瑞納寵物食品_貓倍麗_2025_KOL圖影" at bounding box center [259, 250] width 193 height 41
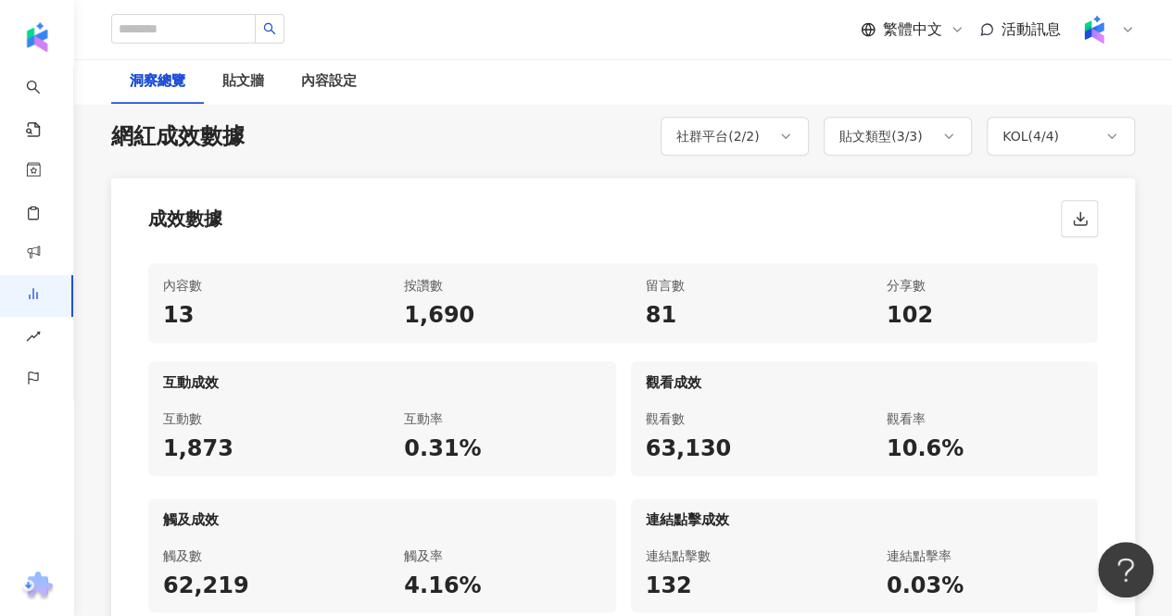
scroll to position [1020, 0]
